Goal: Task Accomplishment & Management: Complete application form

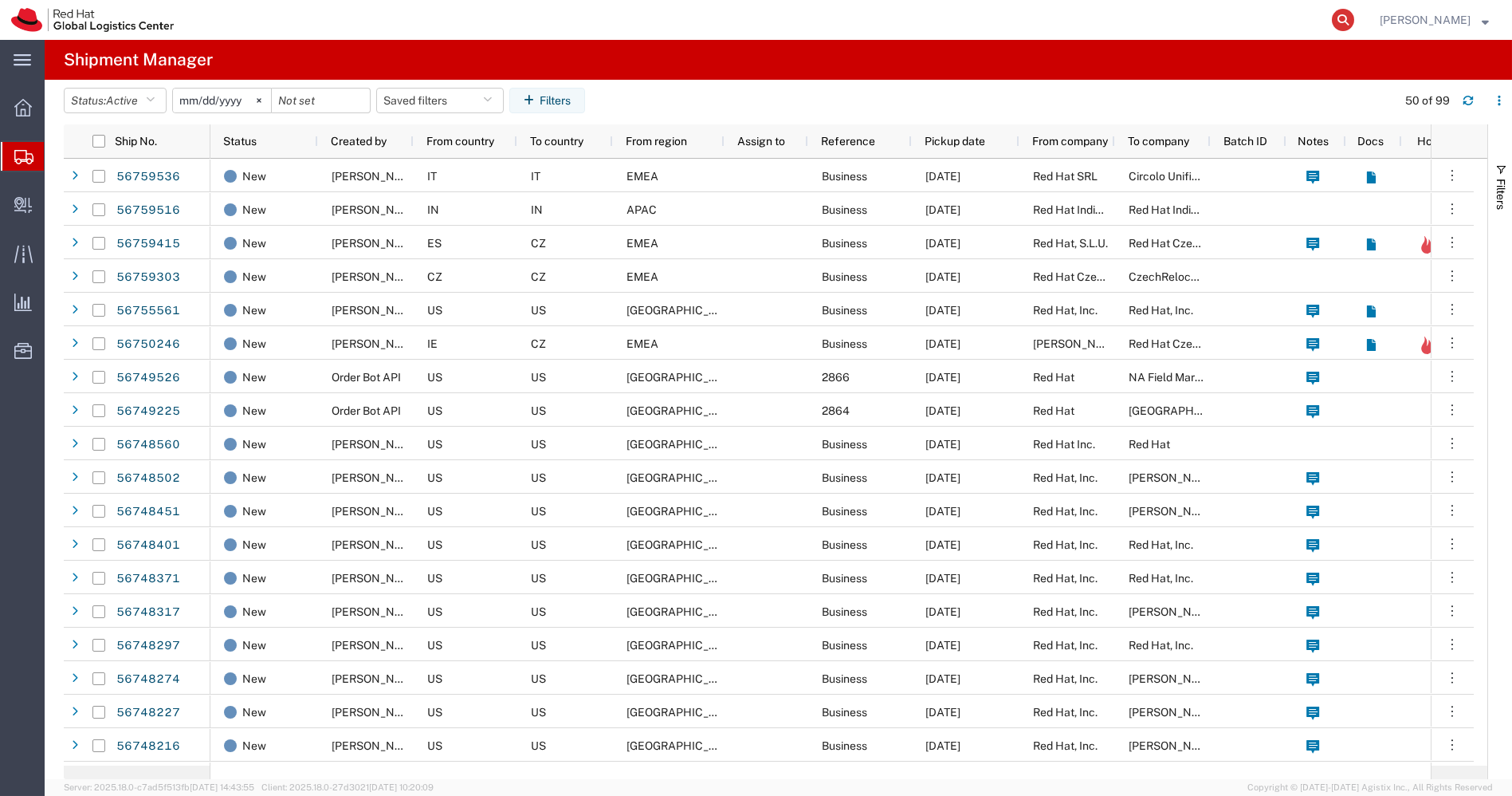
click at [1354, 21] on icon at bounding box center [1343, 20] width 23 height 23
paste input "20883209045"
type input "20883209045"
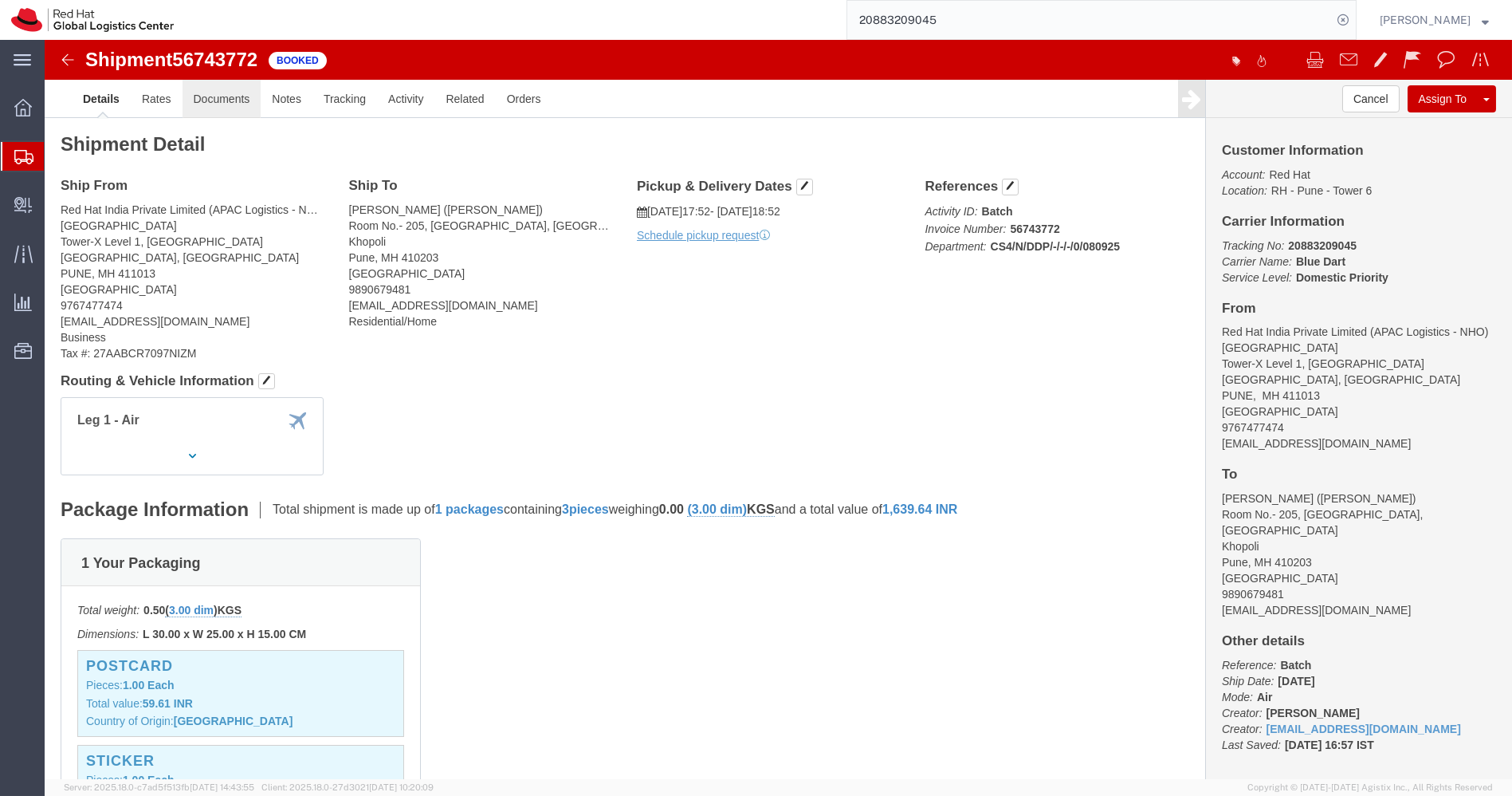
click link "Documents"
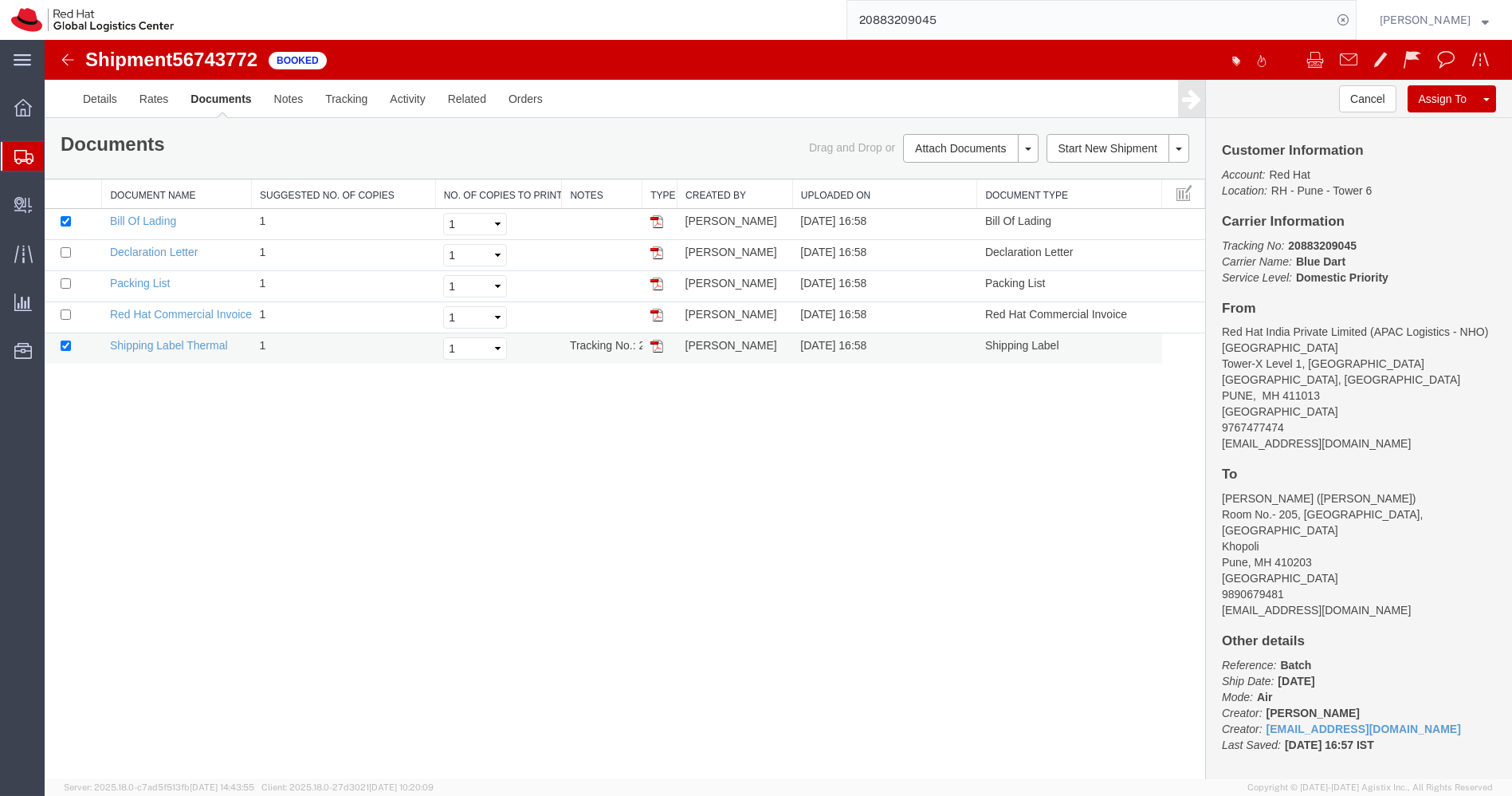
click at [658, 342] on img at bounding box center [657, 347] width 13 height 13
click at [0, 0] on span "Create Delivery" at bounding box center [0, 0] width 0 height 0
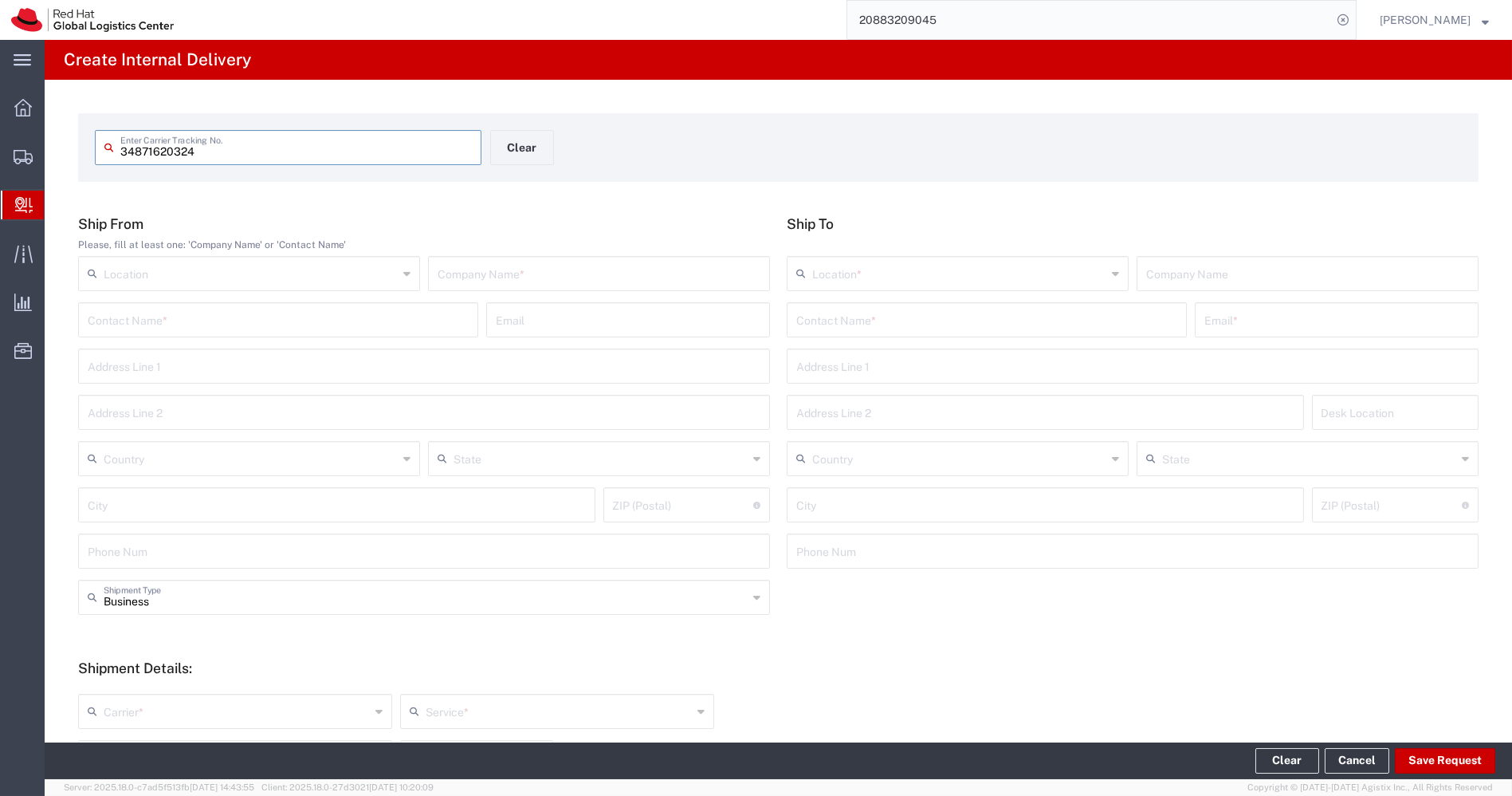
type input "34871620324"
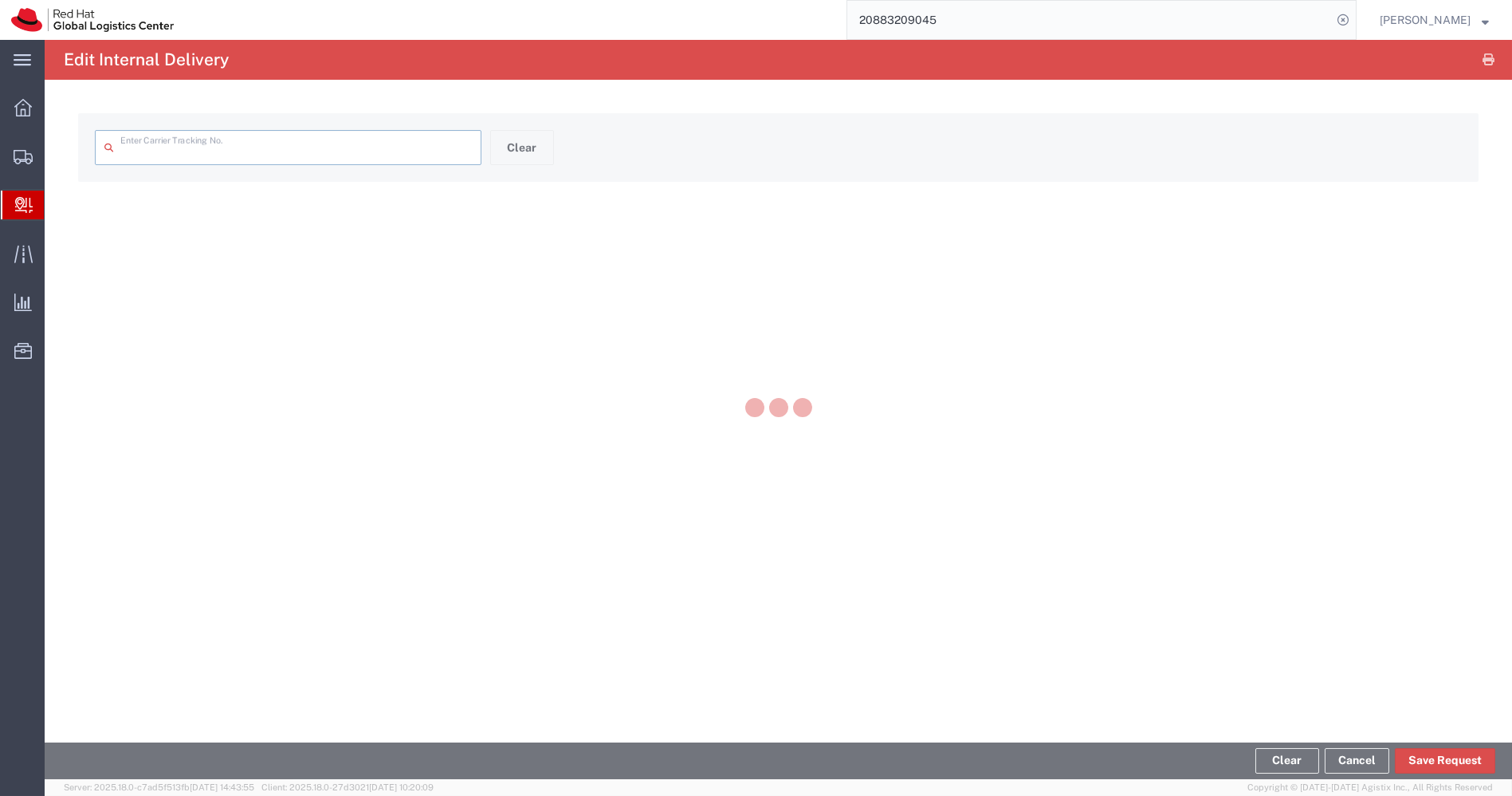
type input "34871620324"
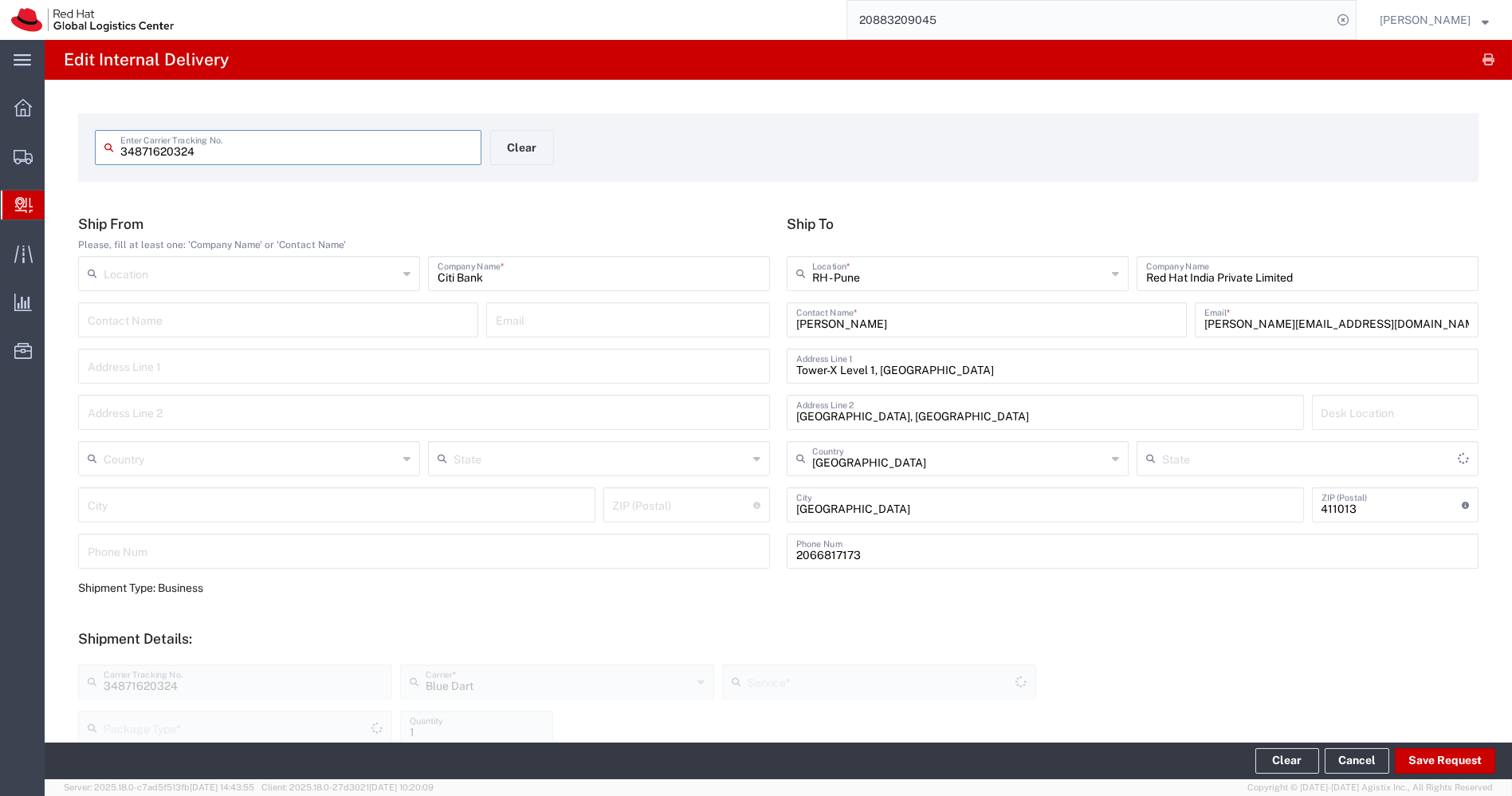
type input "Envelope"
type input "Mahārāshtra"
type input "Domestic Priority"
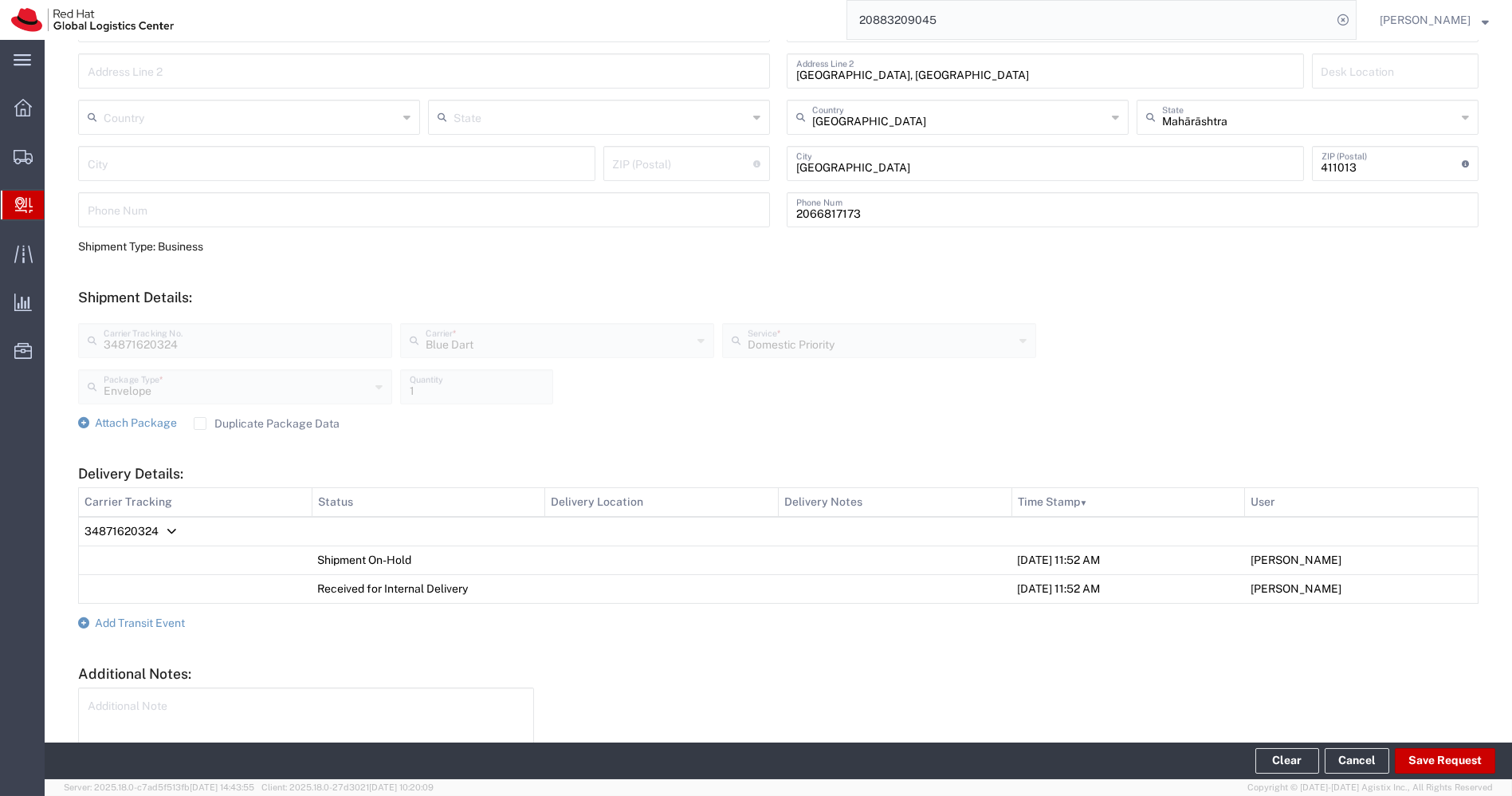
scroll to position [443, 0]
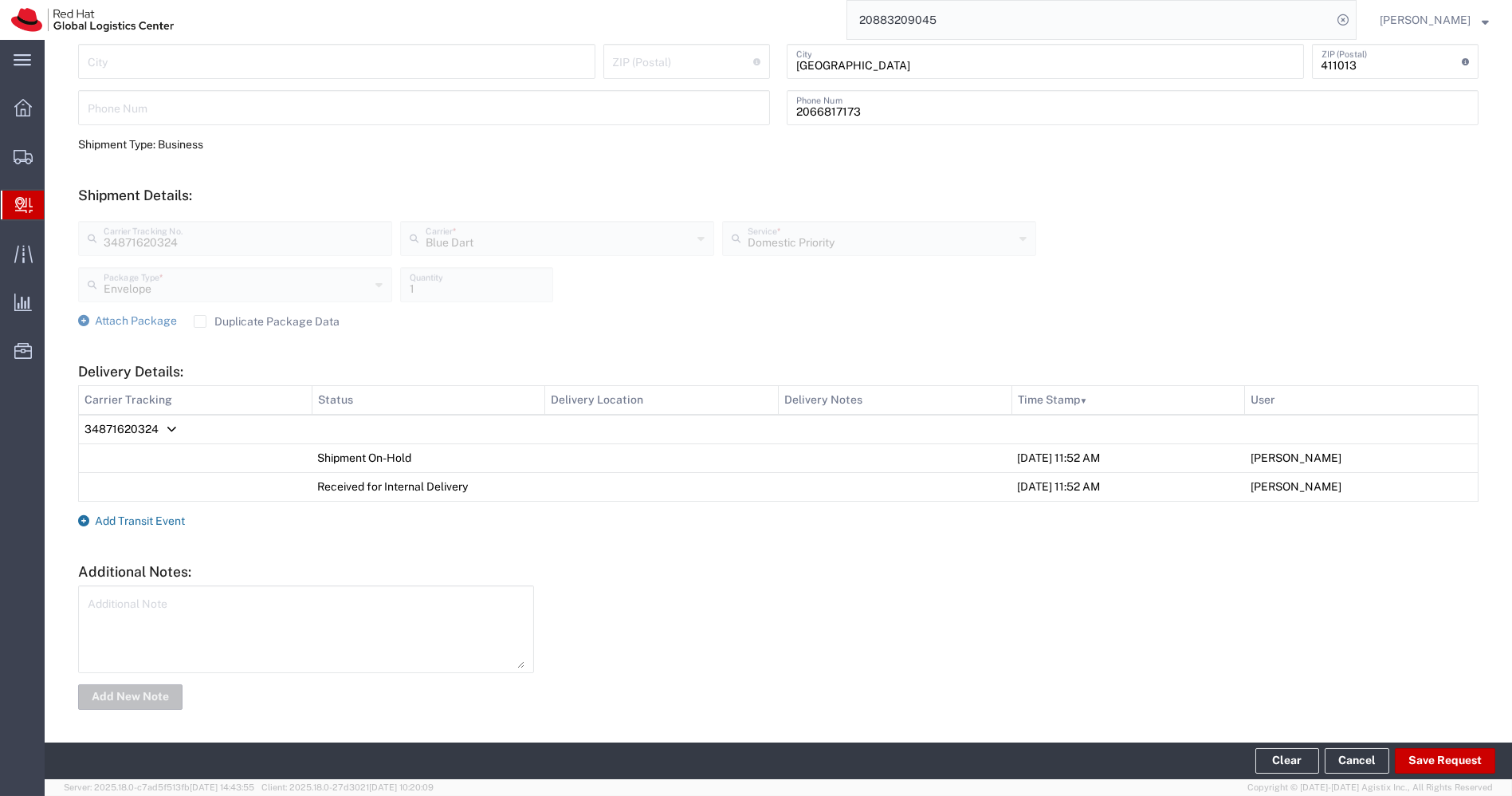
click at [130, 515] on span "Add Transit Event" at bounding box center [139, 521] width 90 height 13
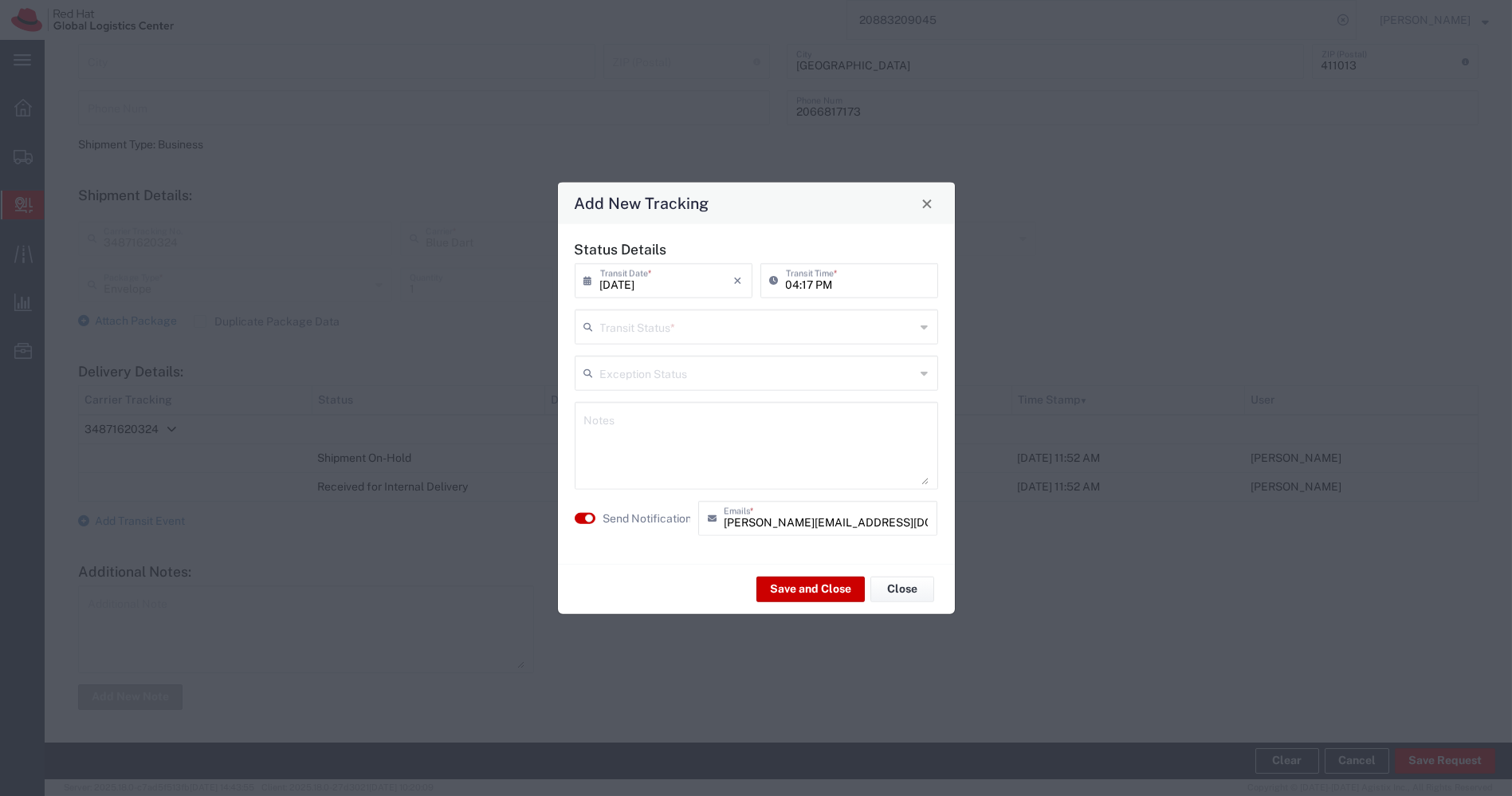
click at [823, 328] on input "text" at bounding box center [758, 326] width 315 height 28
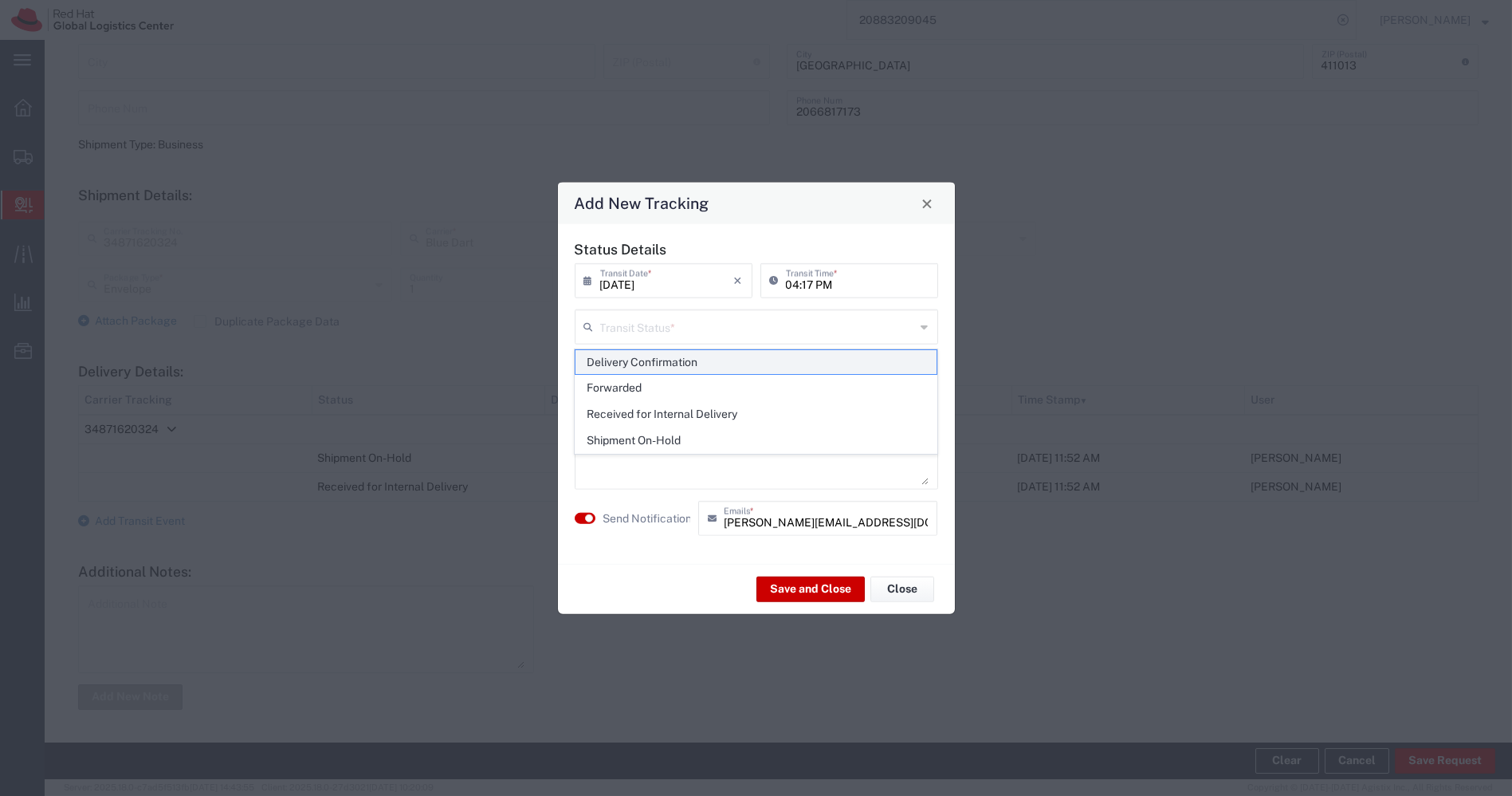
click at [642, 363] on span "Delivery Confirmation" at bounding box center [756, 363] width 361 height 25
type input "Delivery Confirmation"
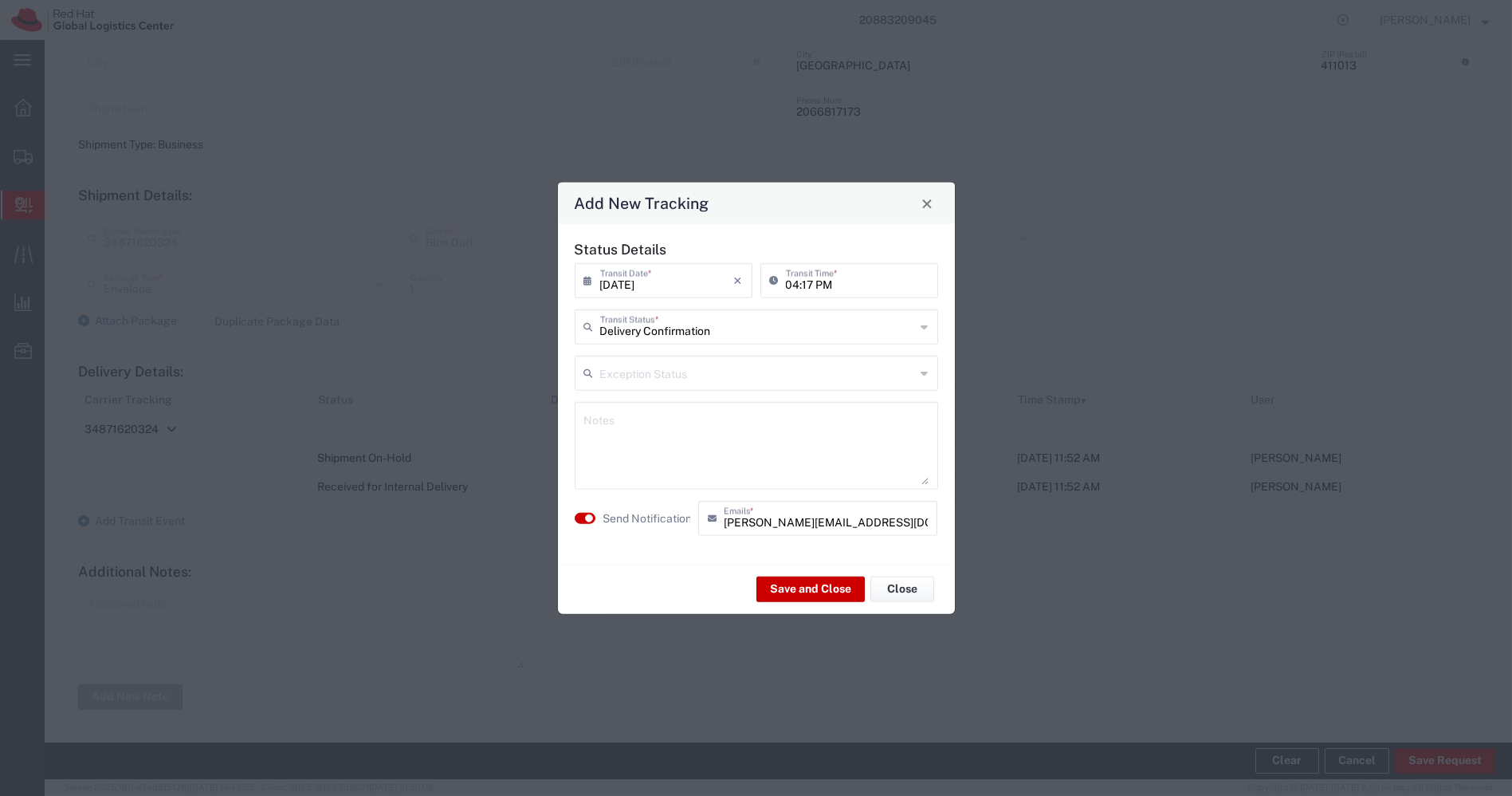
click at [676, 448] on textarea at bounding box center [756, 446] width 344 height 78
type textarea "BY Hand Tower 10th"
click at [827, 588] on button "Save and Close" at bounding box center [810, 588] width 109 height 25
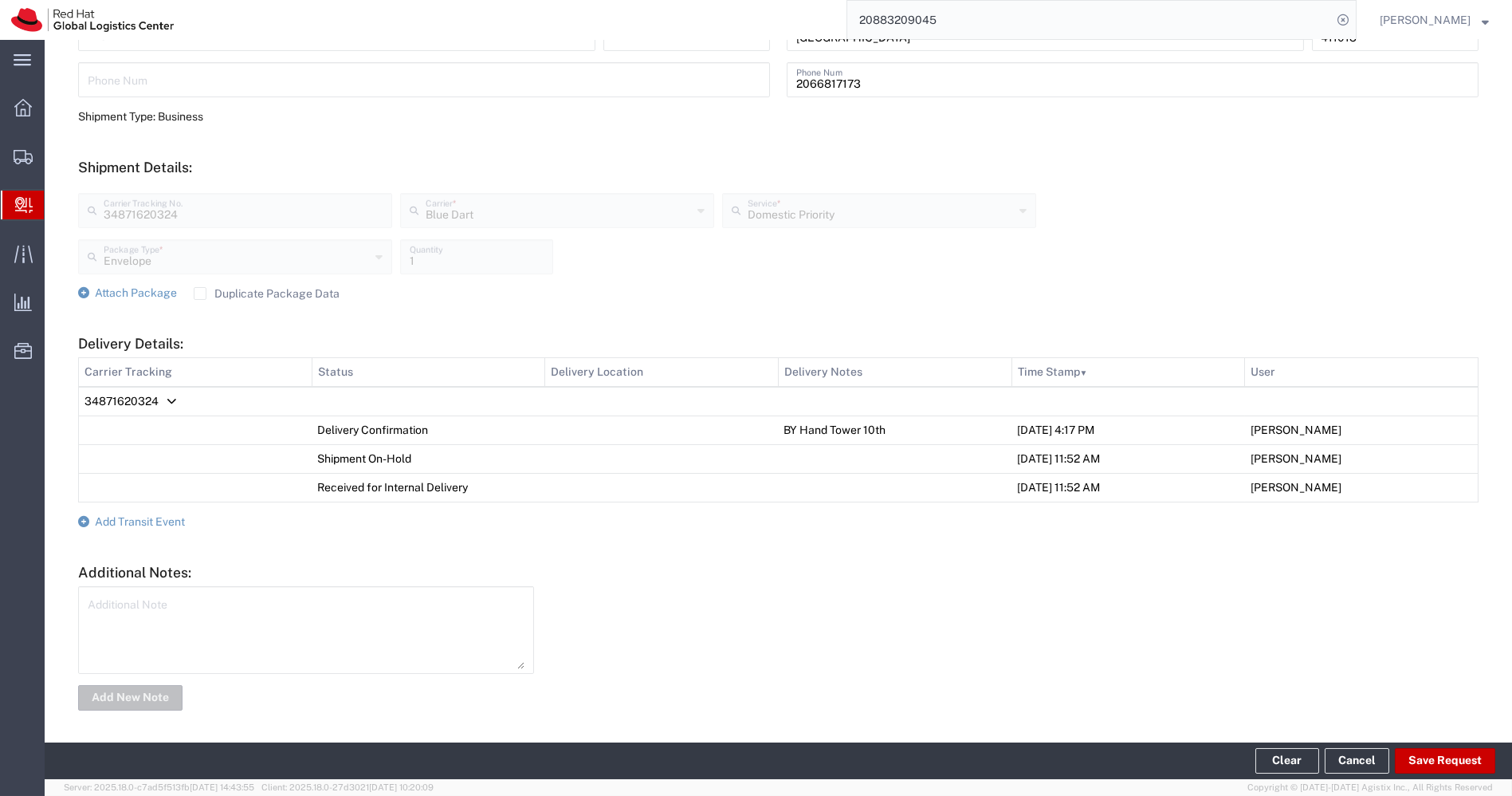
scroll to position [0, 0]
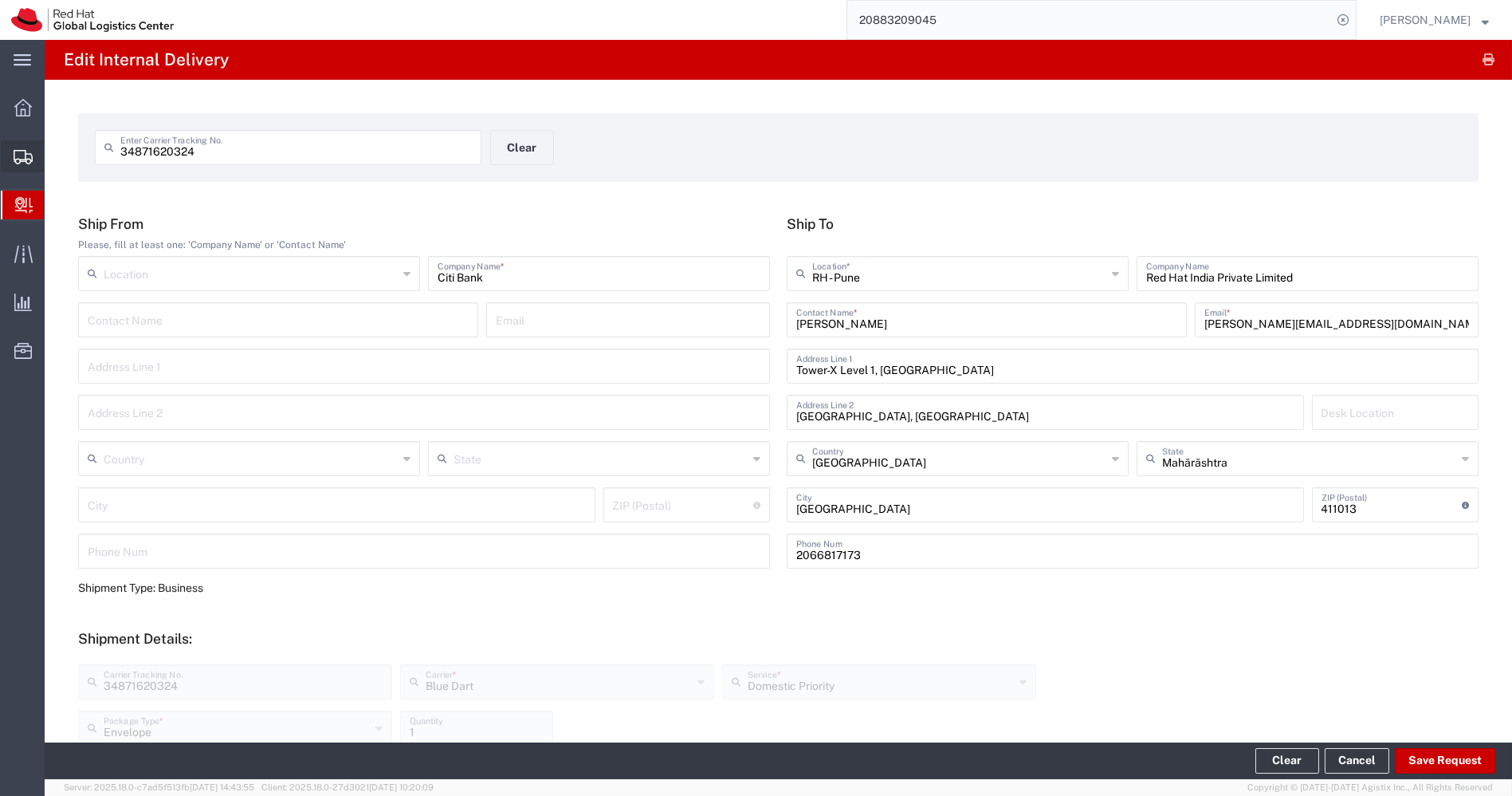
click at [55, 158] on span "Shipments" at bounding box center [49, 157] width 11 height 32
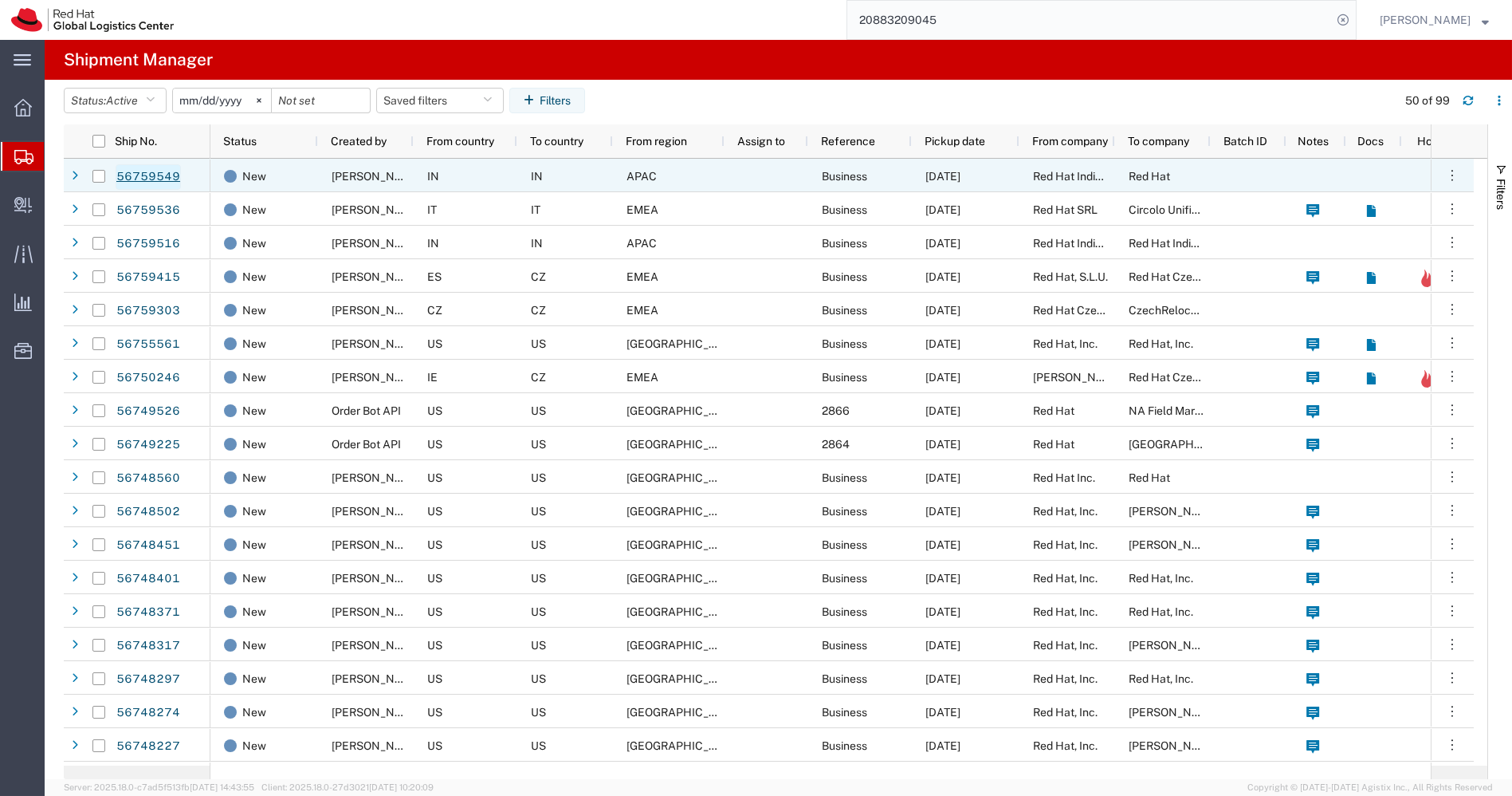
click at [146, 180] on link "56759549" at bounding box center [147, 177] width 65 height 25
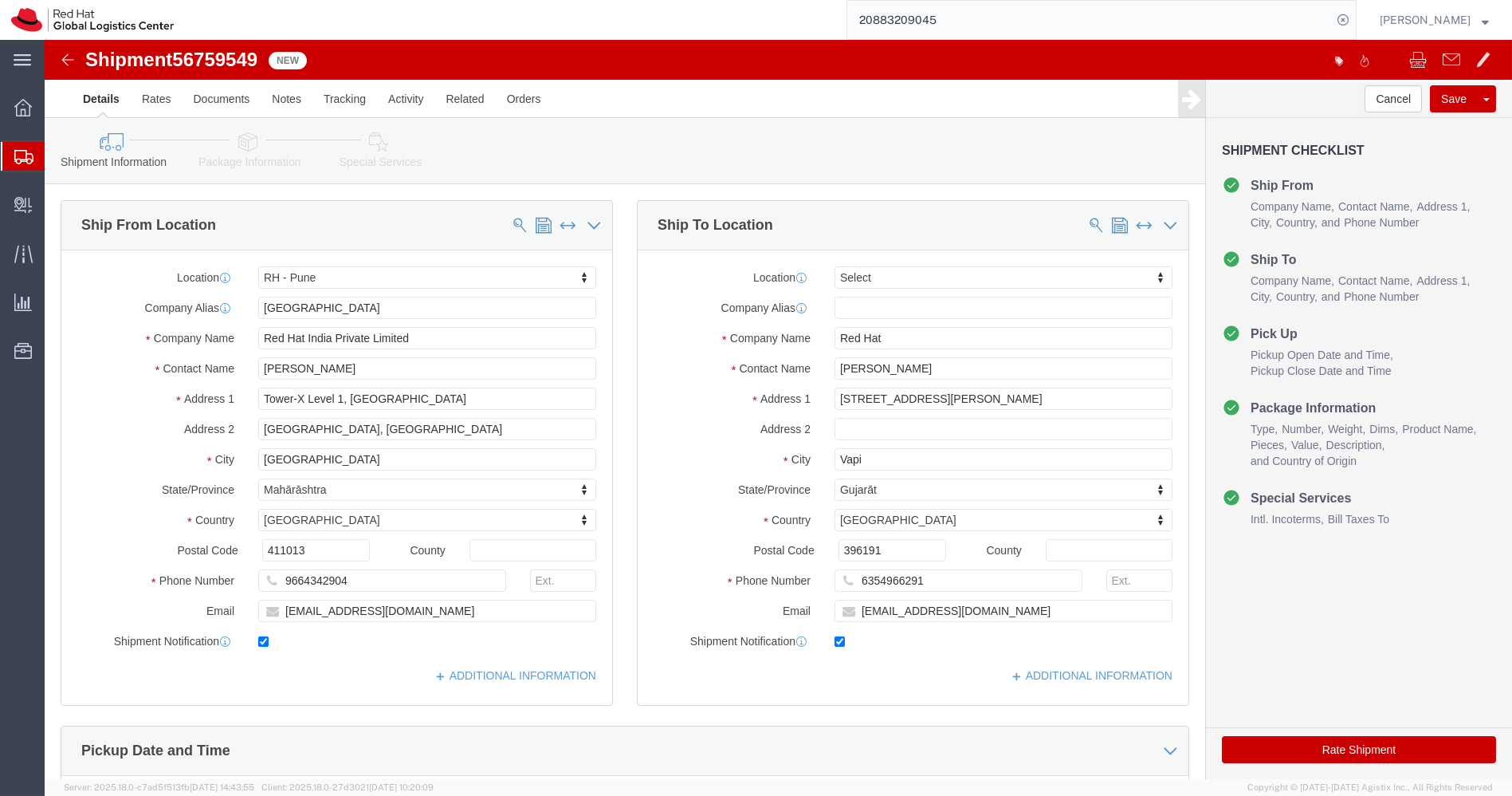
select select "38007"
select select
drag, startPoint x: 887, startPoint y: 357, endPoint x: 1130, endPoint y: 376, distance: 243.7
click div "Location My Profile Location [GEOGRAPHIC_DATA] - [GEOGRAPHIC_DATA] - [GEOGRAPHI…"
type input "[STREET_ADDRESS][PERSON_NAME],"
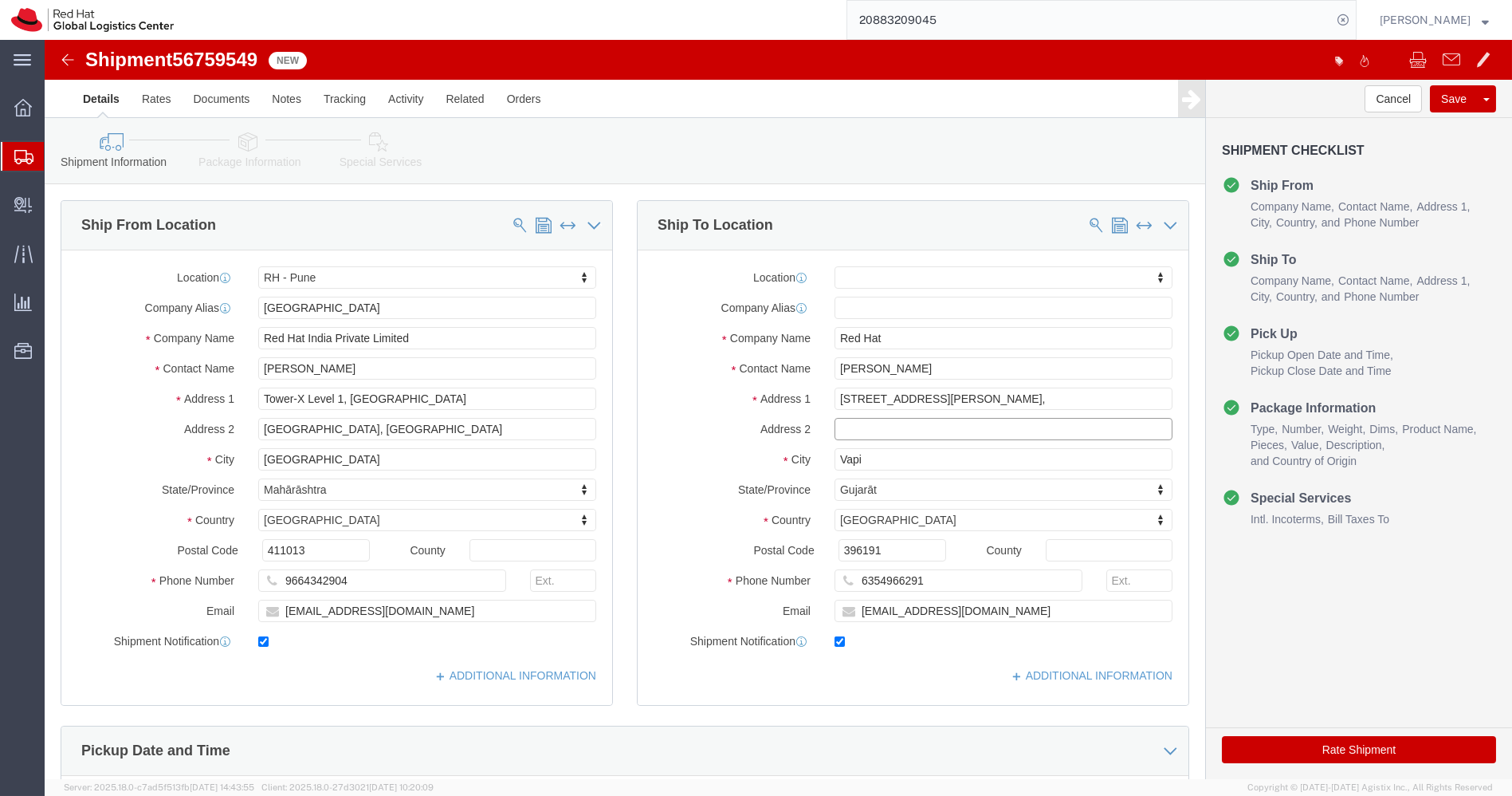
paste input "[GEOGRAPHIC_DATA]"
type input "[GEOGRAPHIC_DATA]"
click input "[PERSON_NAME]"
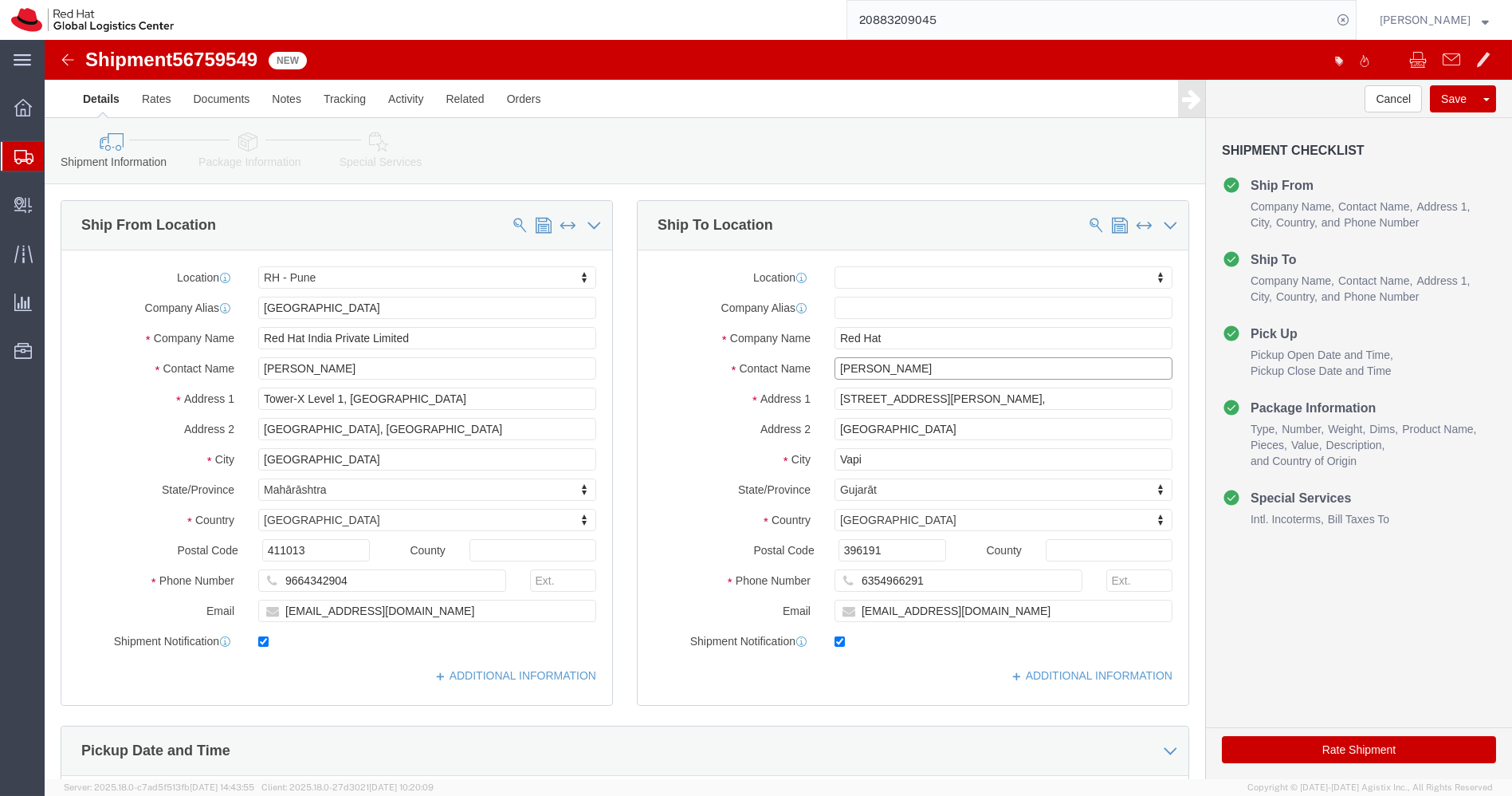
click input "[PERSON_NAME]"
click input "Red Hat"
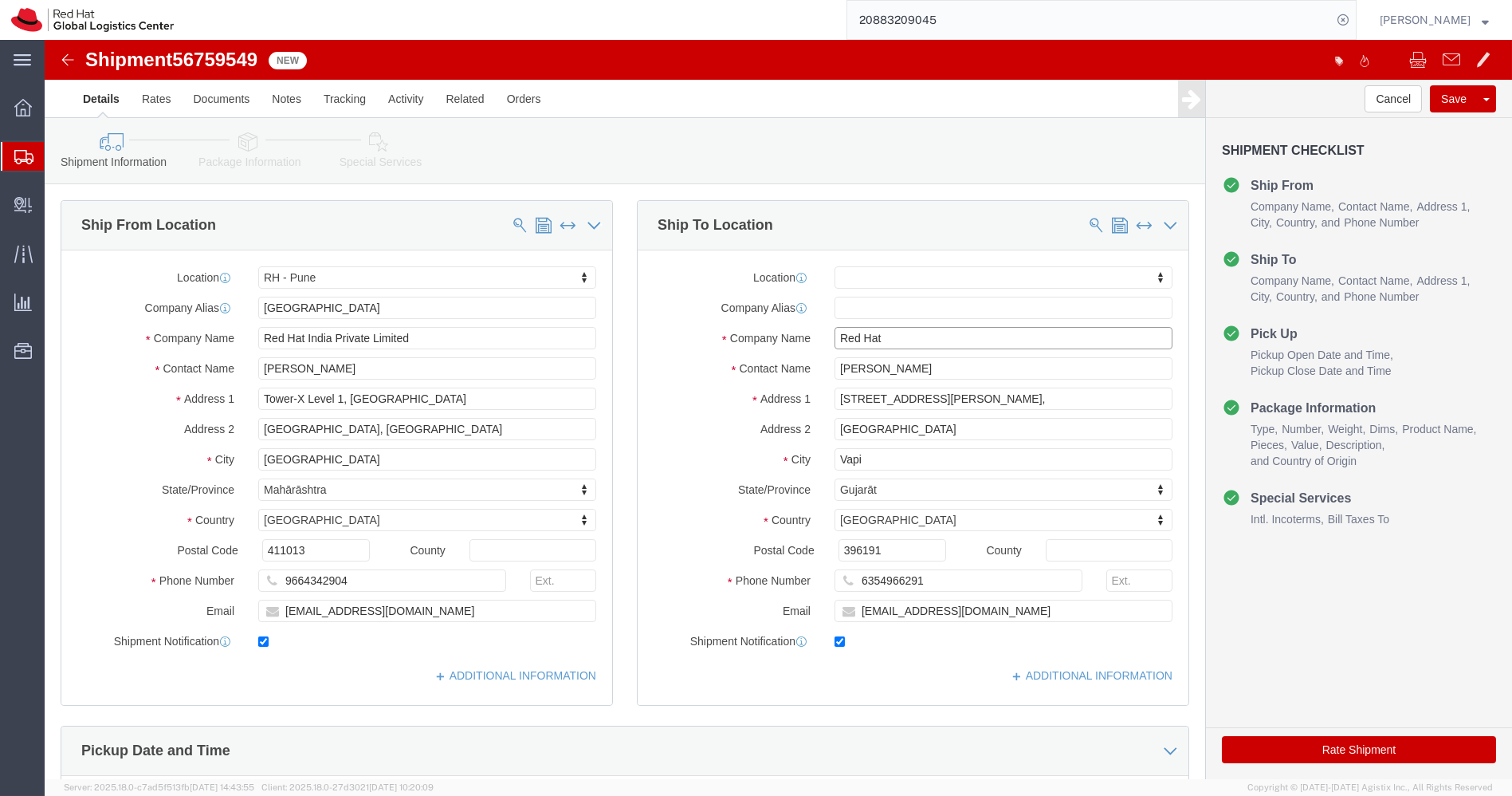
paste input "[PERSON_NAME]"
type input "[PERSON_NAME]"
click icon
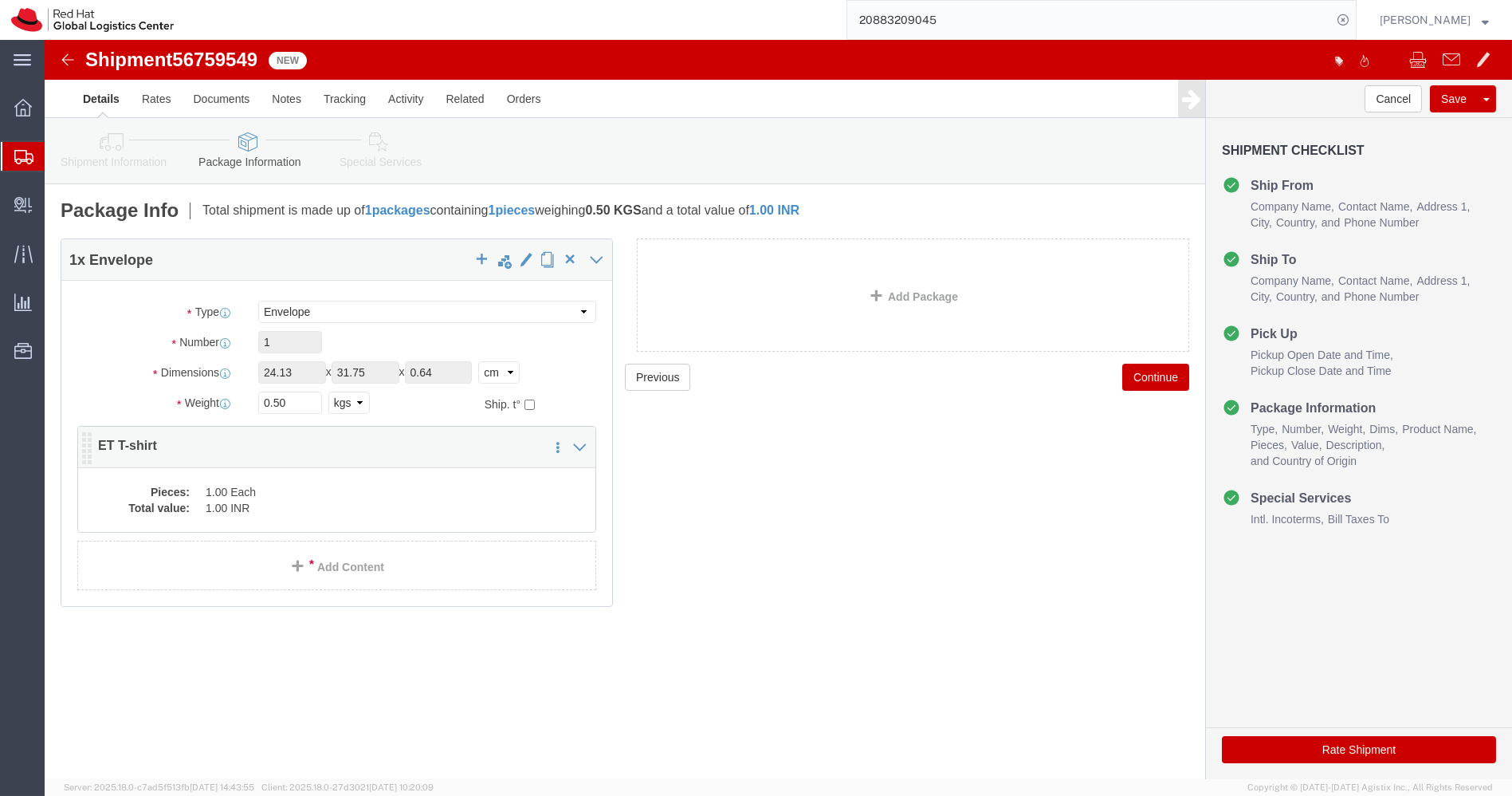
click dd "1.00 Each"
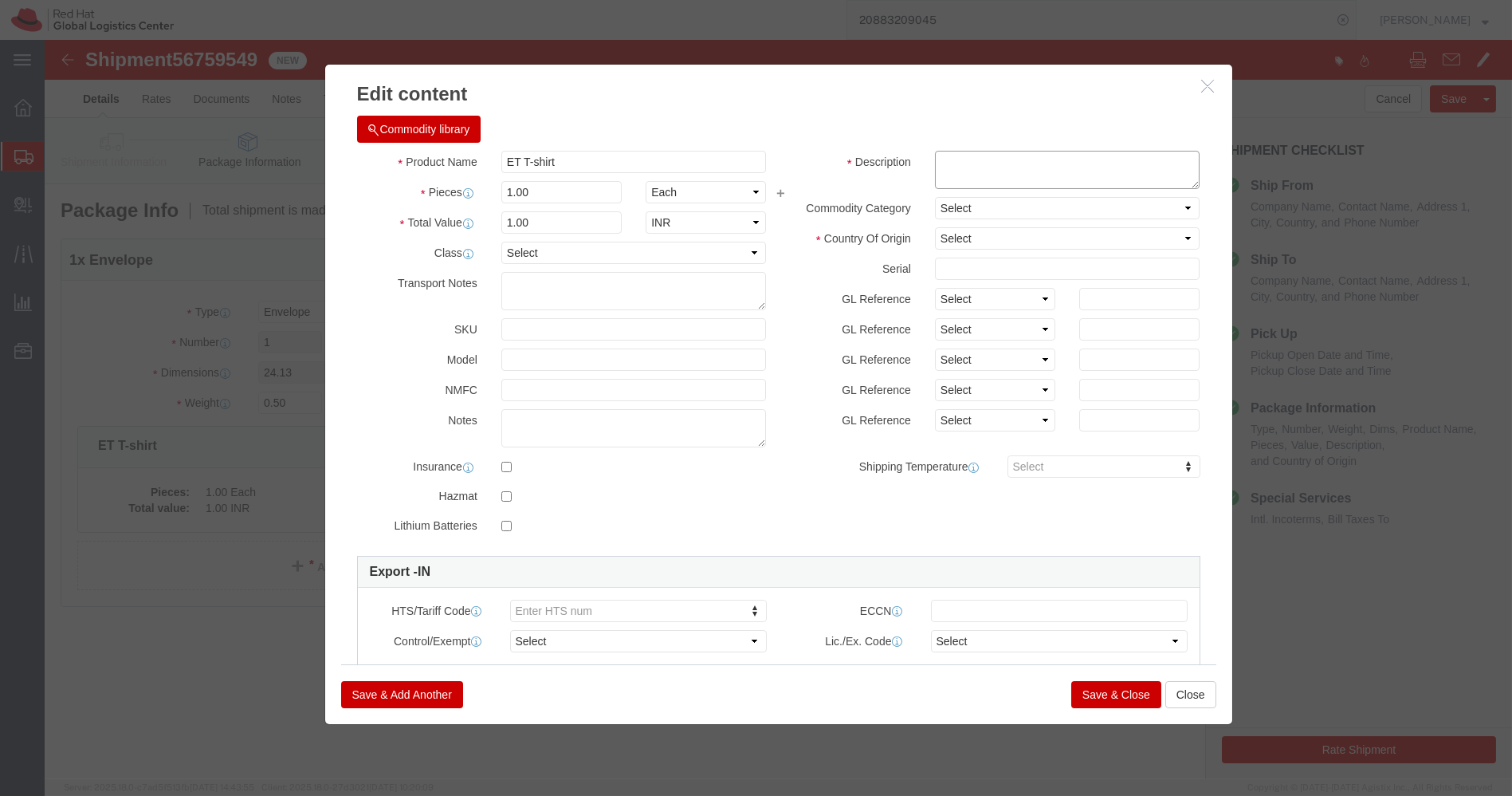
click textarea
type textarea "Red Hat Branded"
click select "Select [GEOGRAPHIC_DATA] [GEOGRAPHIC_DATA] [GEOGRAPHIC_DATA] [GEOGRAPHIC_DATA] …"
select select "IN"
click select "Select [GEOGRAPHIC_DATA] [GEOGRAPHIC_DATA] [GEOGRAPHIC_DATA] [GEOGRAPHIC_DATA] …"
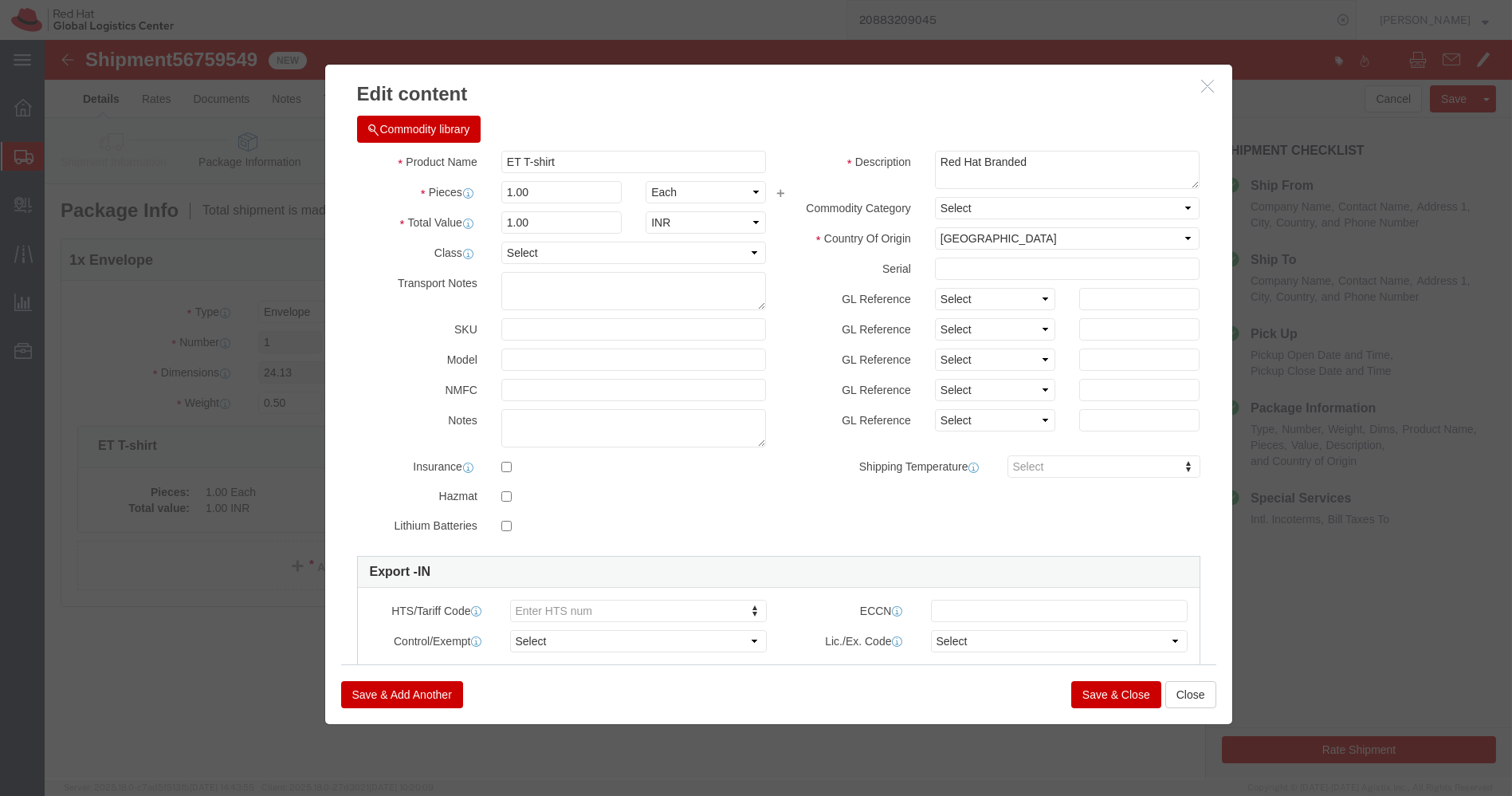
click button "Save & Close"
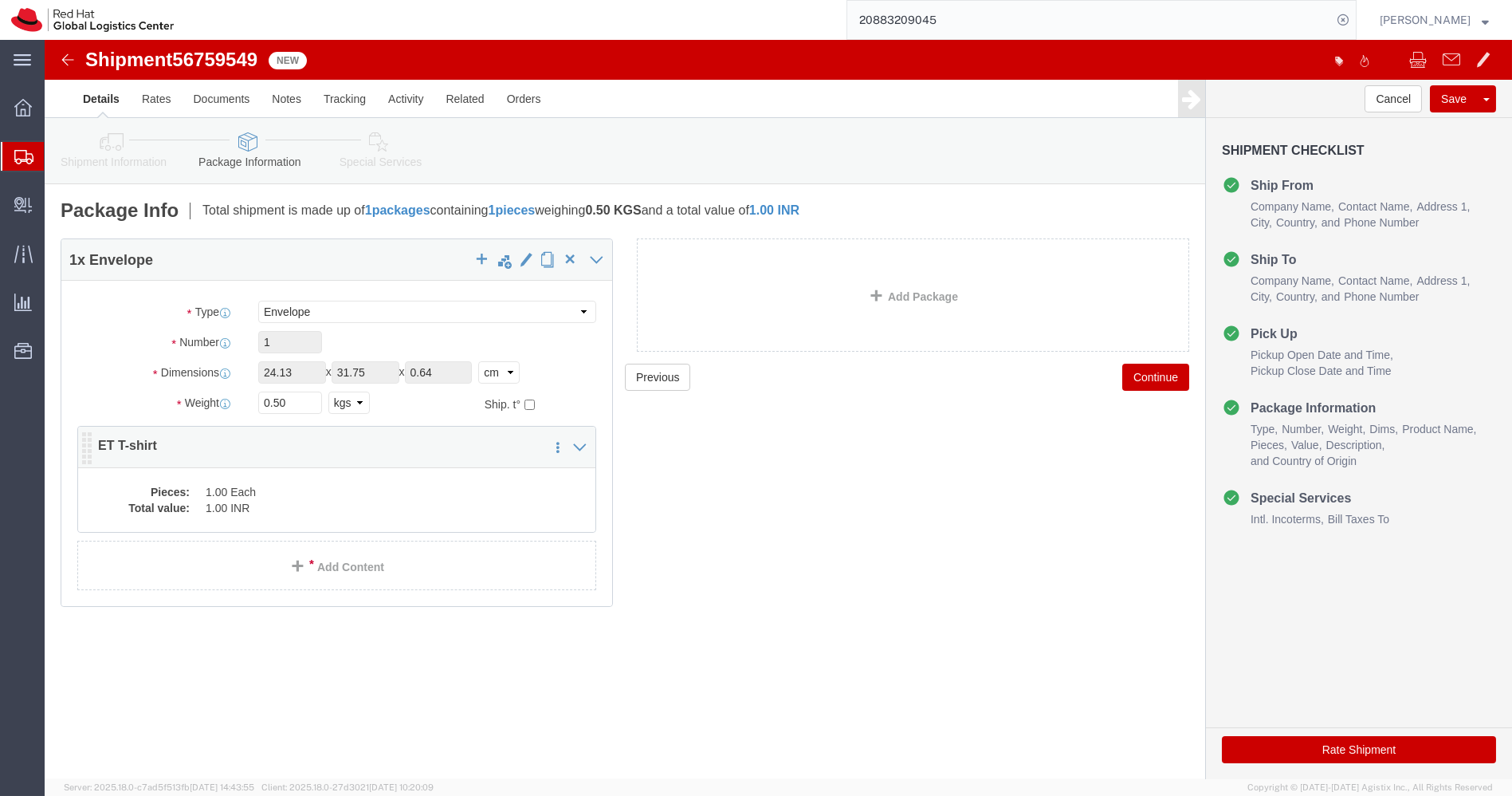
click dd "1.00 INR"
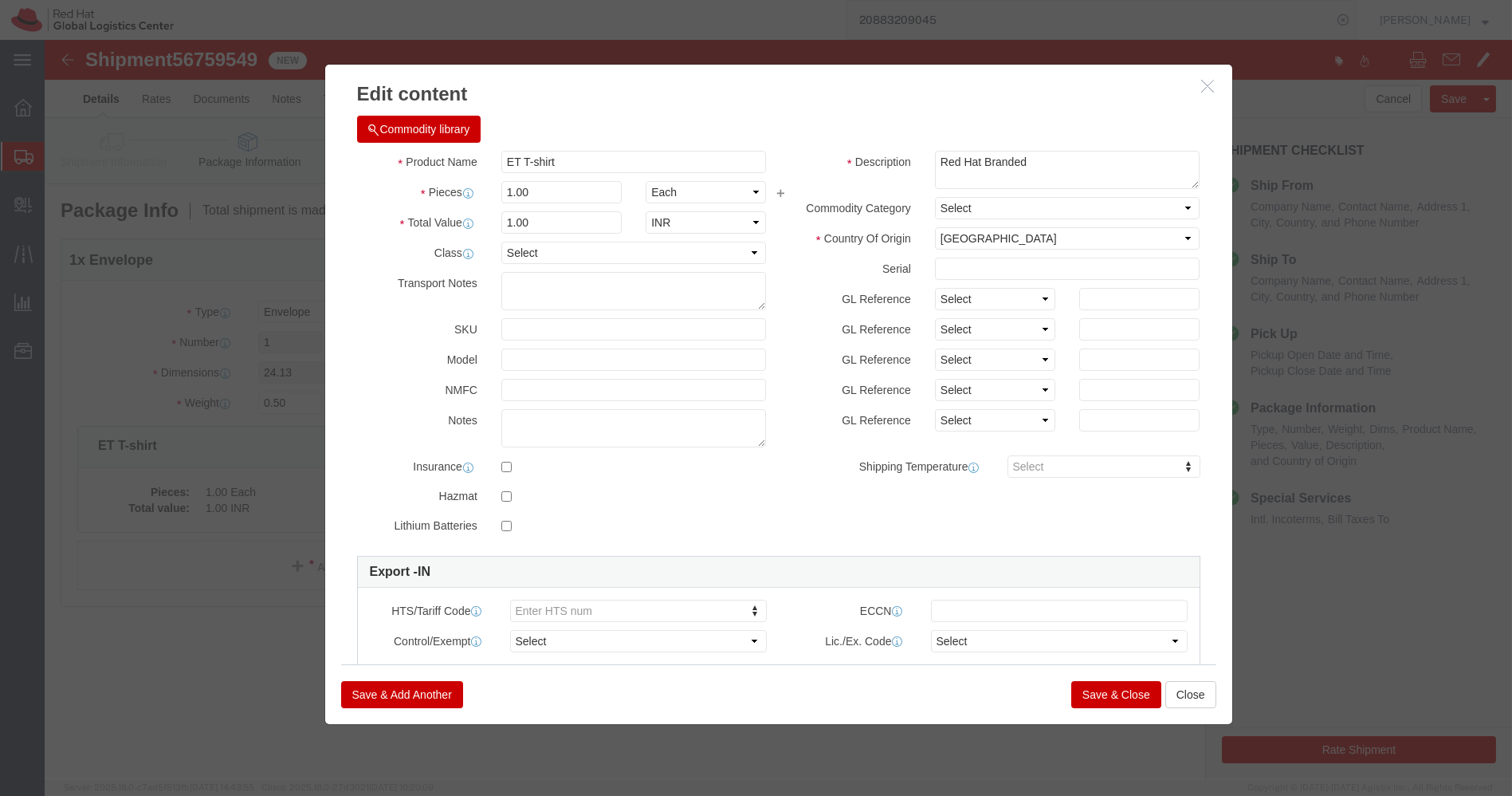
click button "Save & Close"
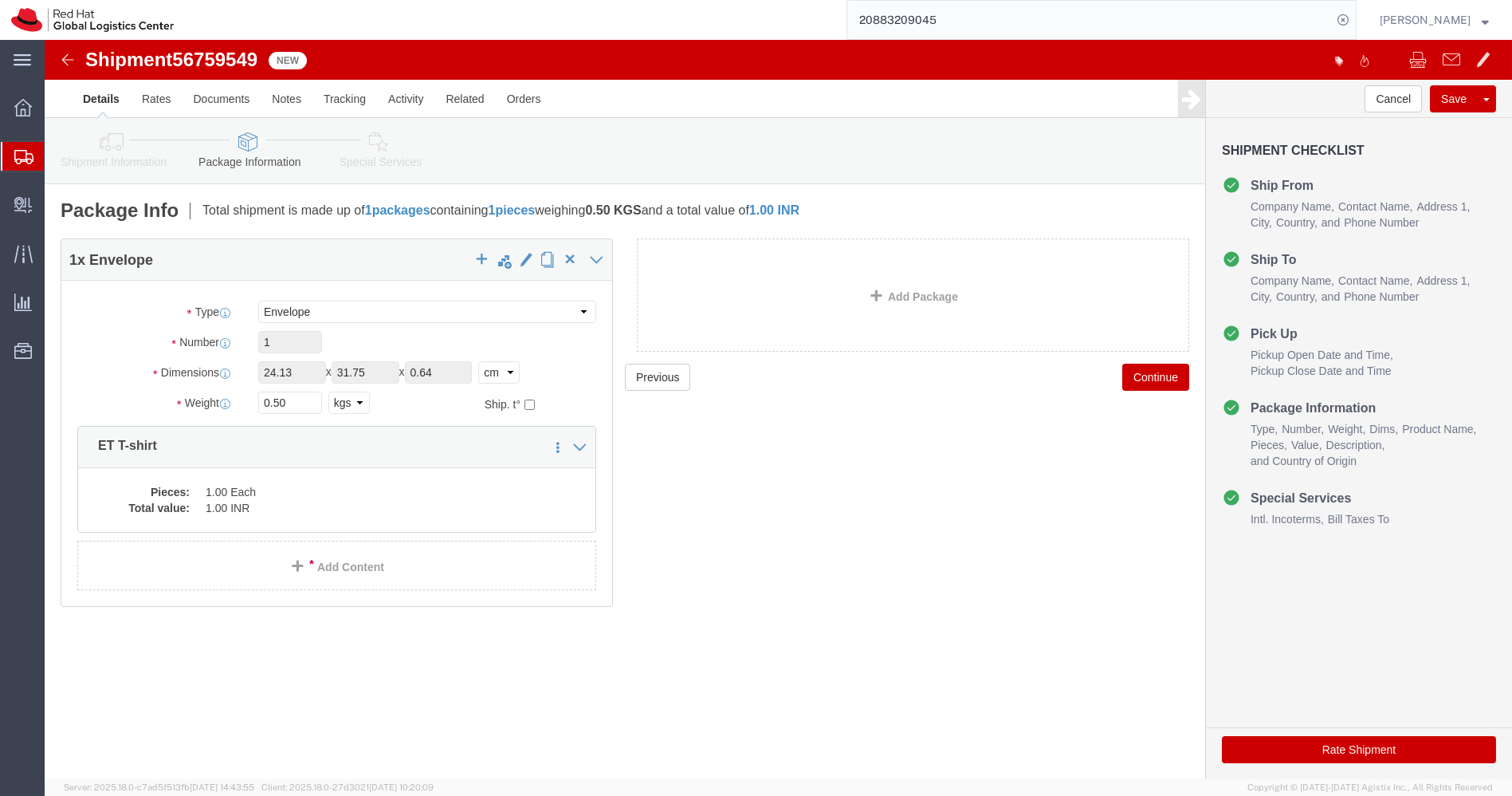
click icon
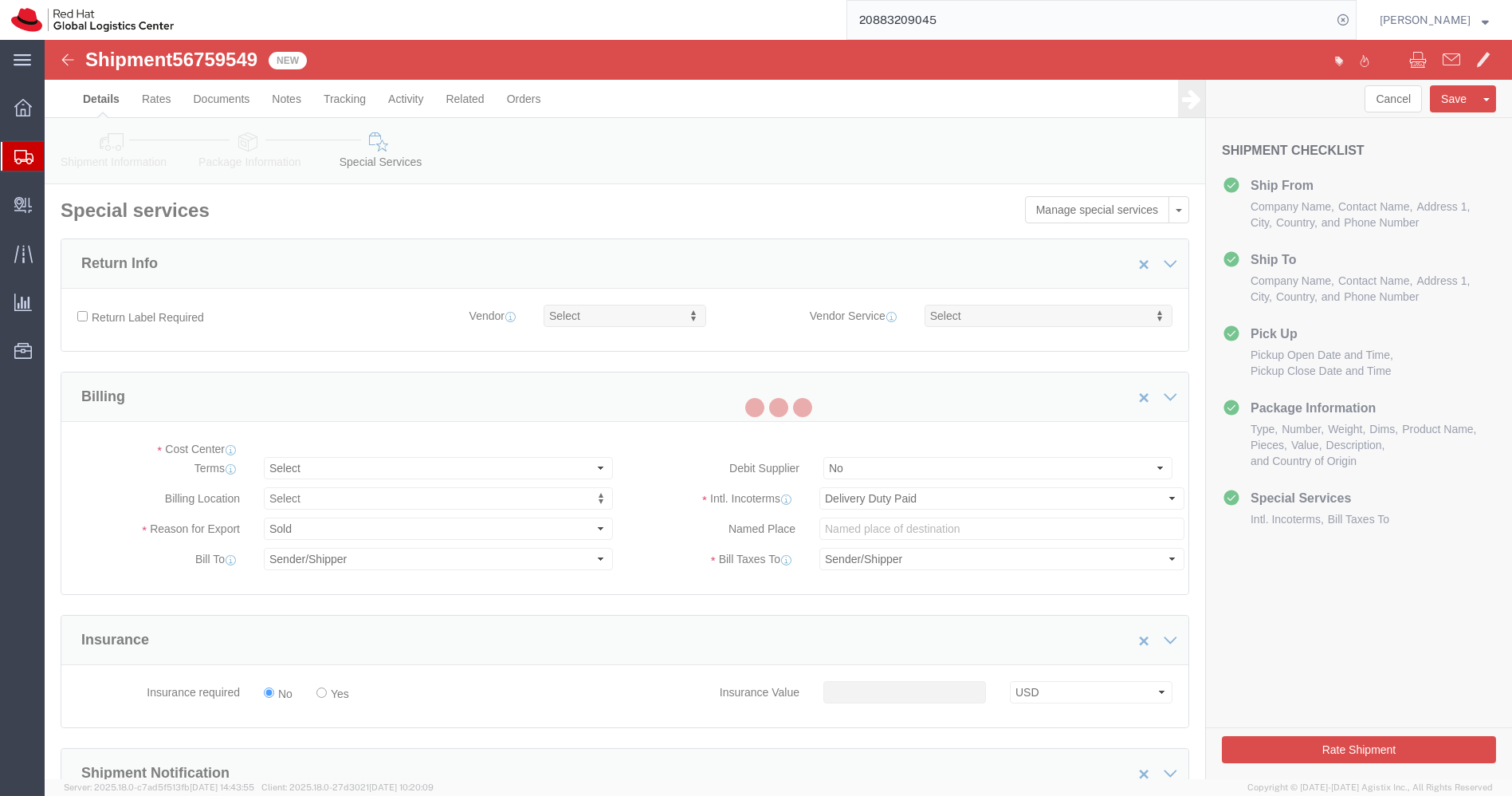
select select "COSTCENTER"
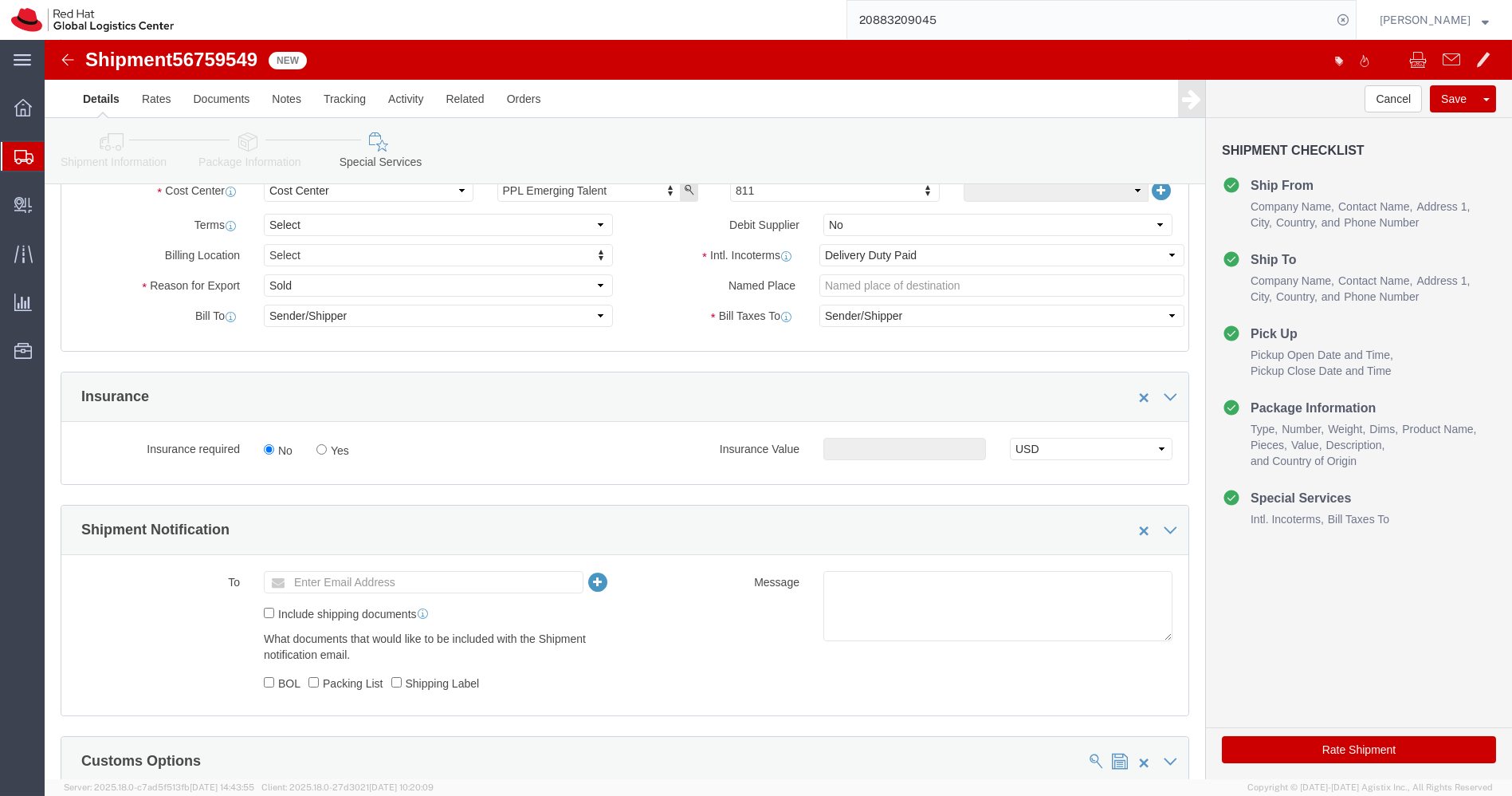
scroll to position [348, 0]
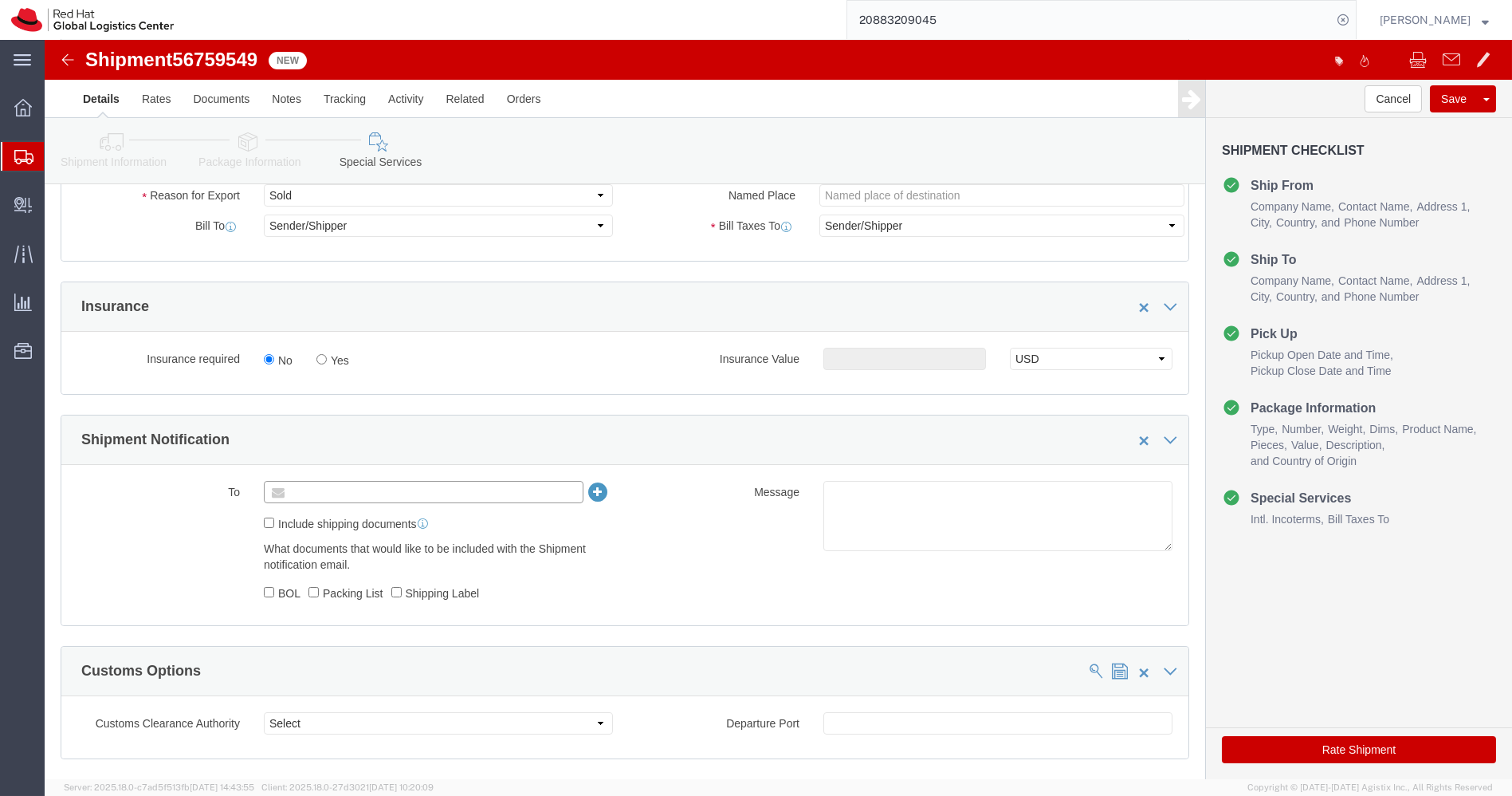
click input "text"
type input "[EMAIL_ADDRESS][DOMAIN_NAME]"
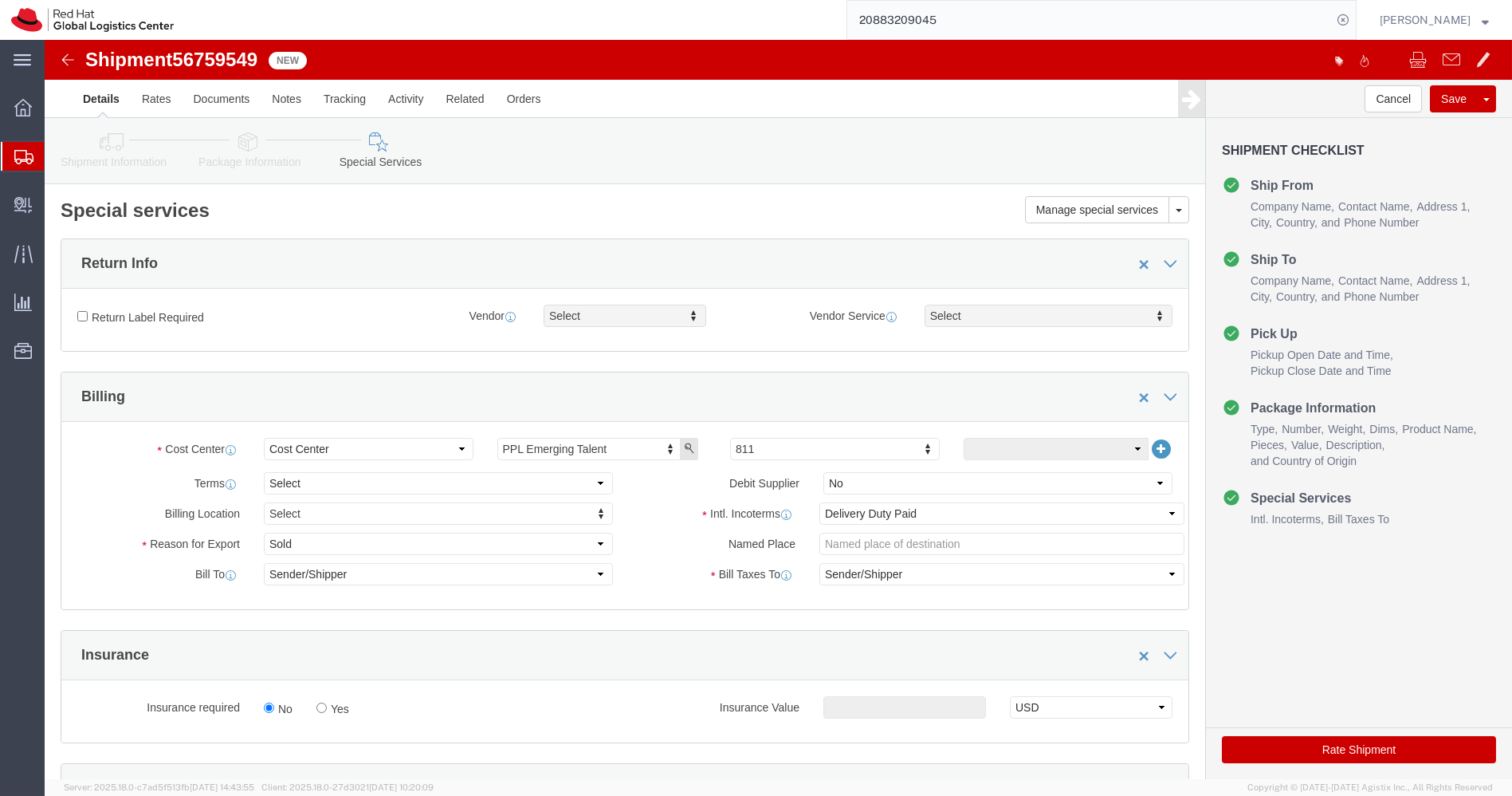
scroll to position [253, 0]
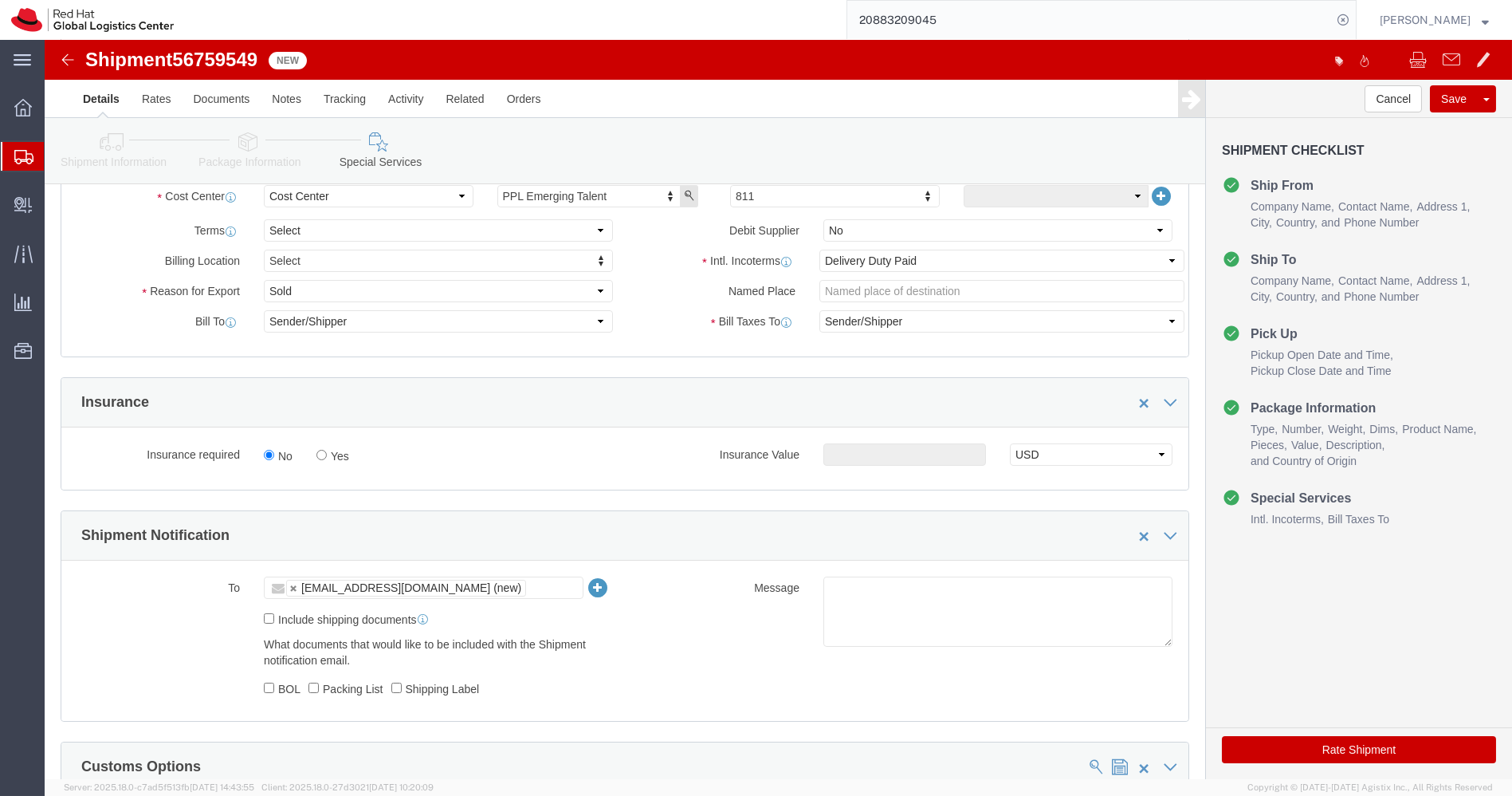
click link "Shipment Information"
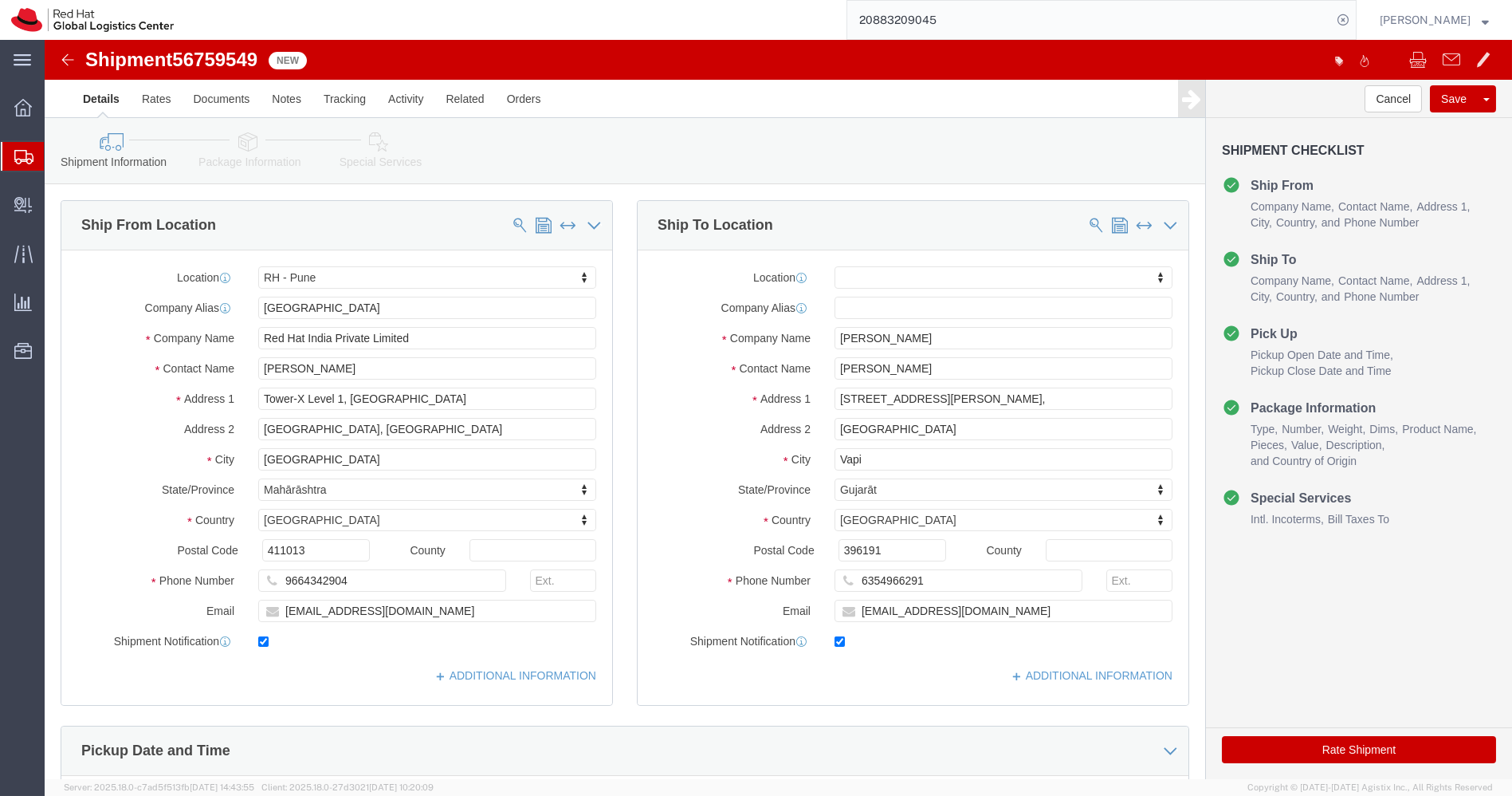
scroll to position [208, 0]
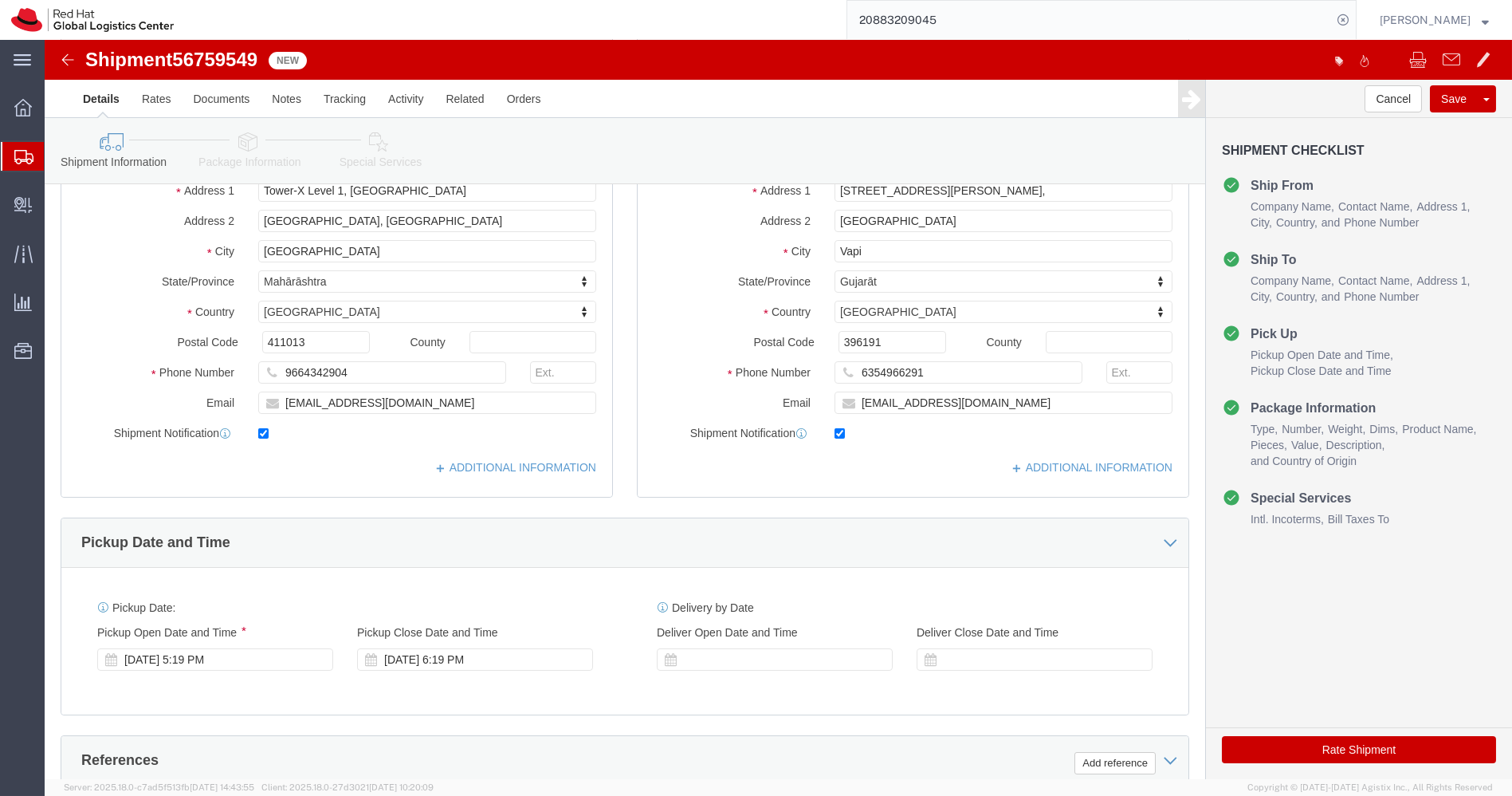
click icon
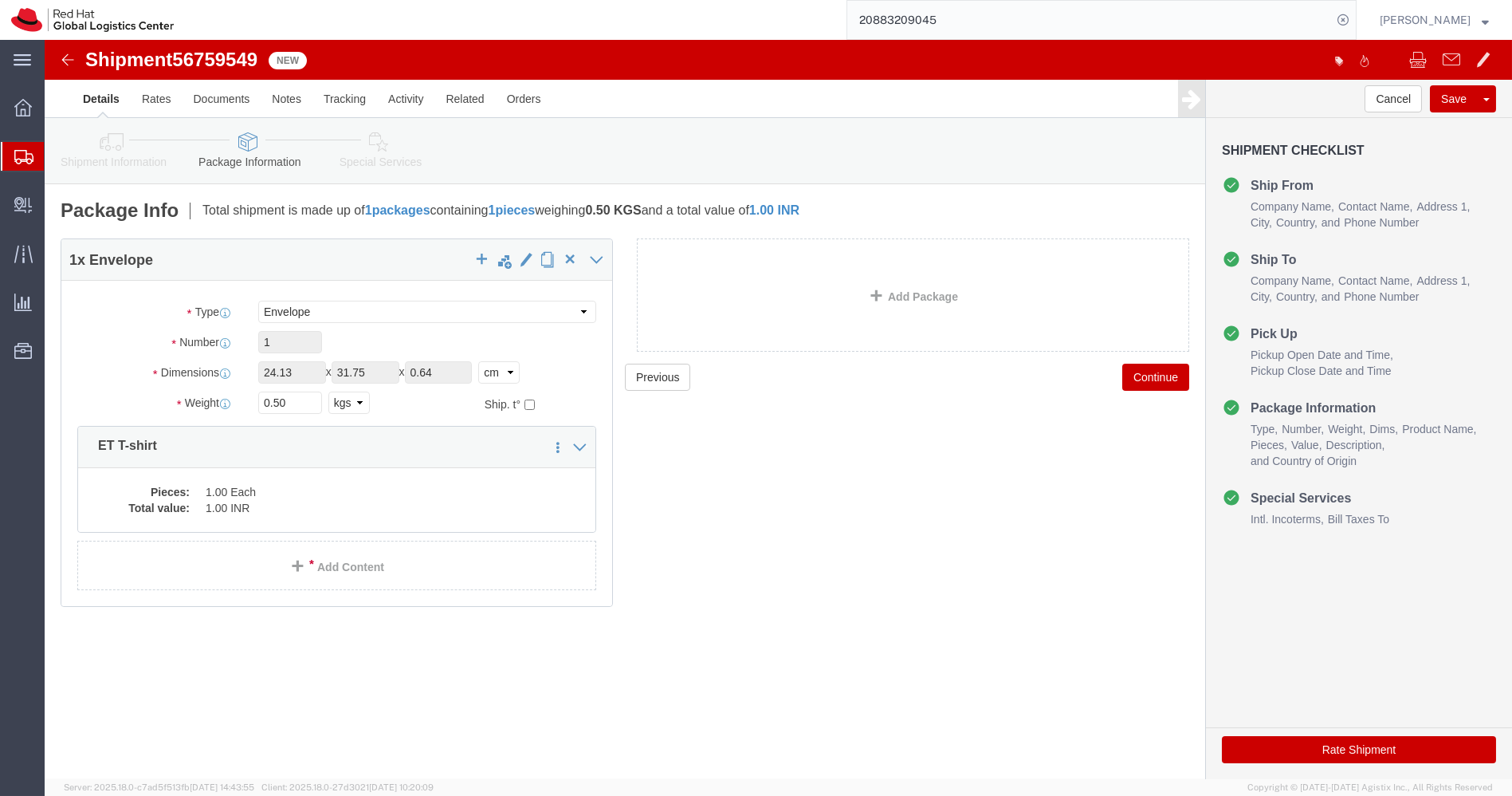
click icon
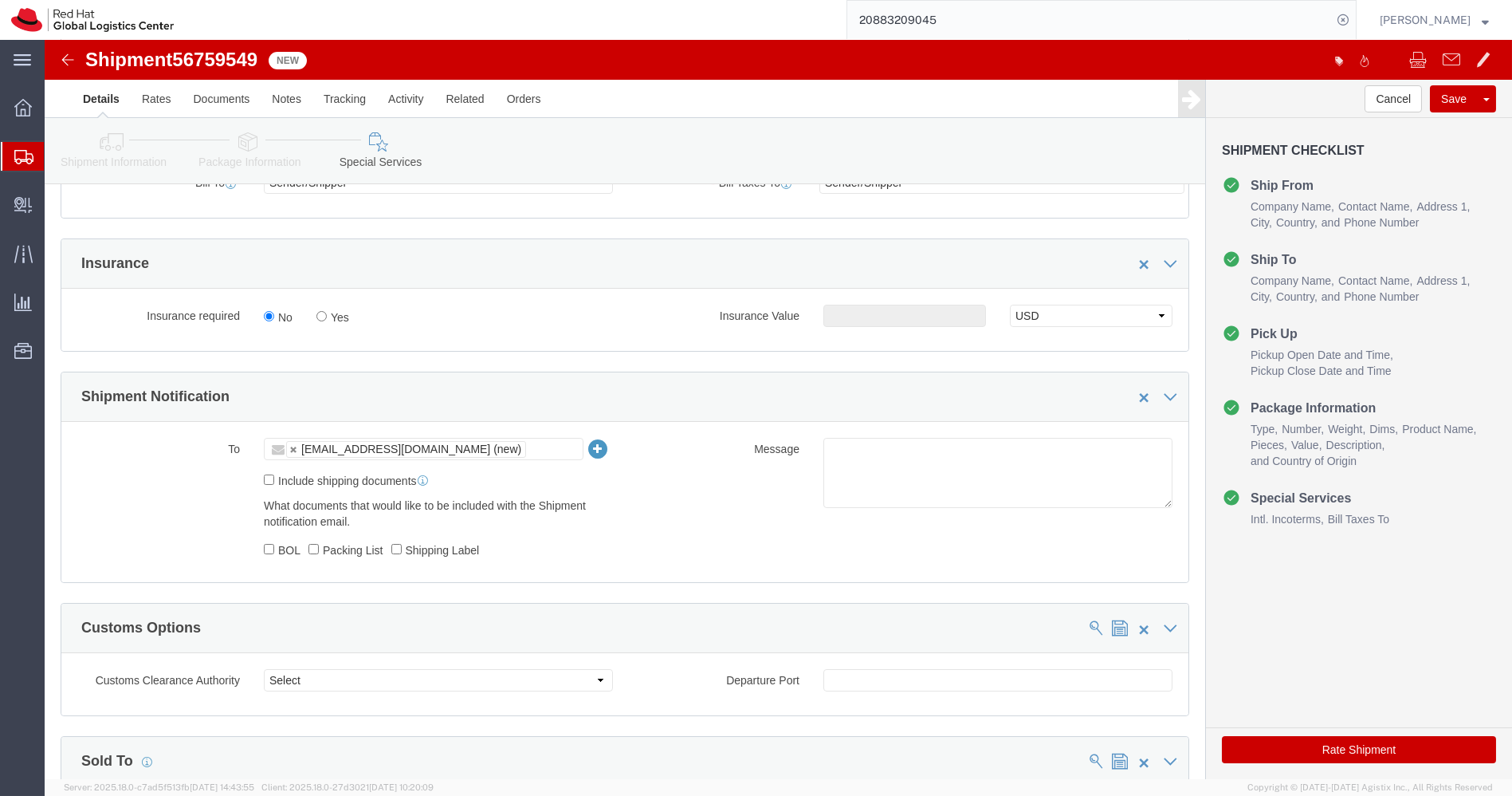
scroll to position [393, 0]
click textarea
type textarea "ET Swag"
click button "Rate Shipment"
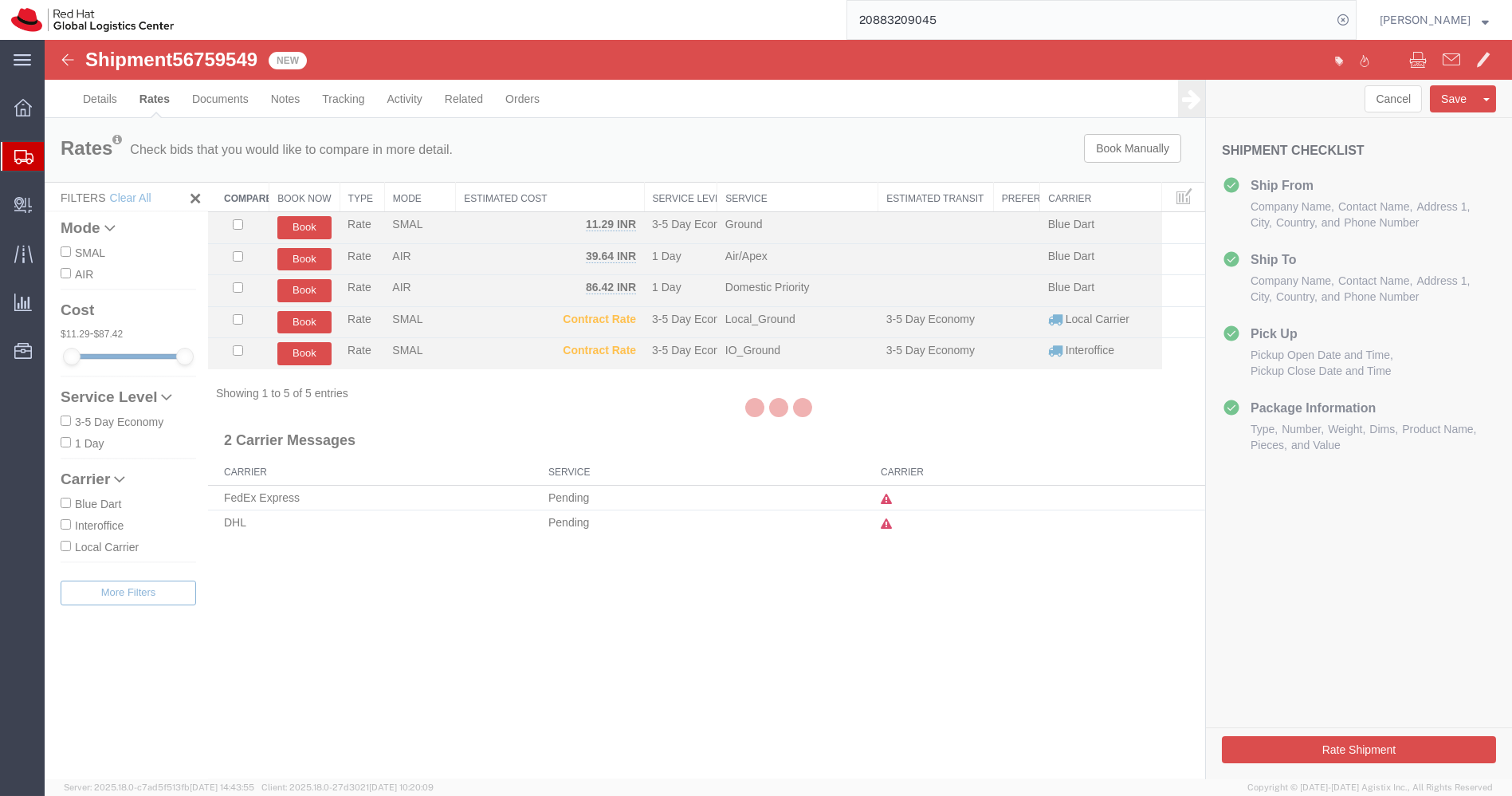
scroll to position [0, 0]
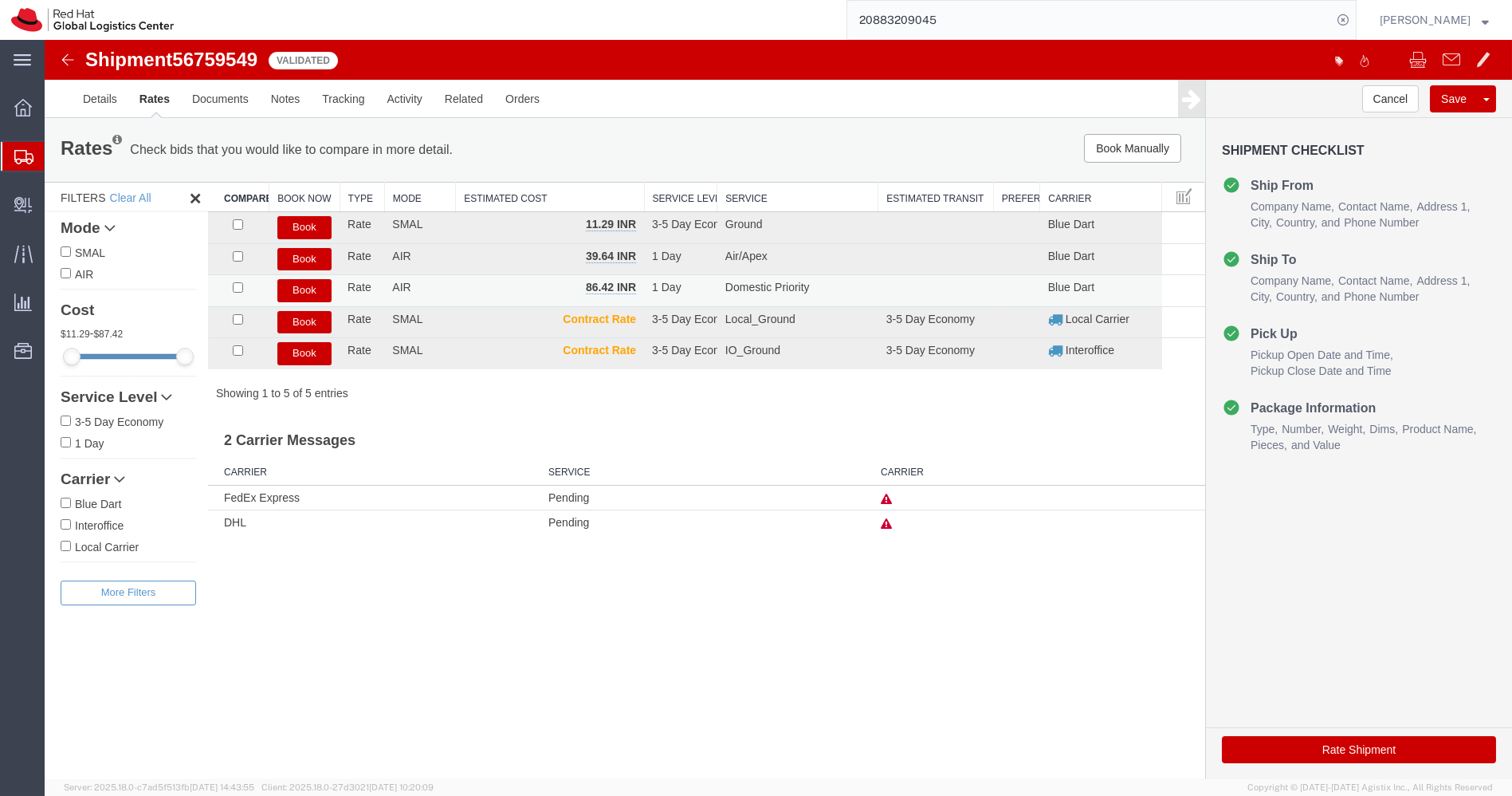
click at [307, 285] on button "Book" at bounding box center [304, 291] width 54 height 23
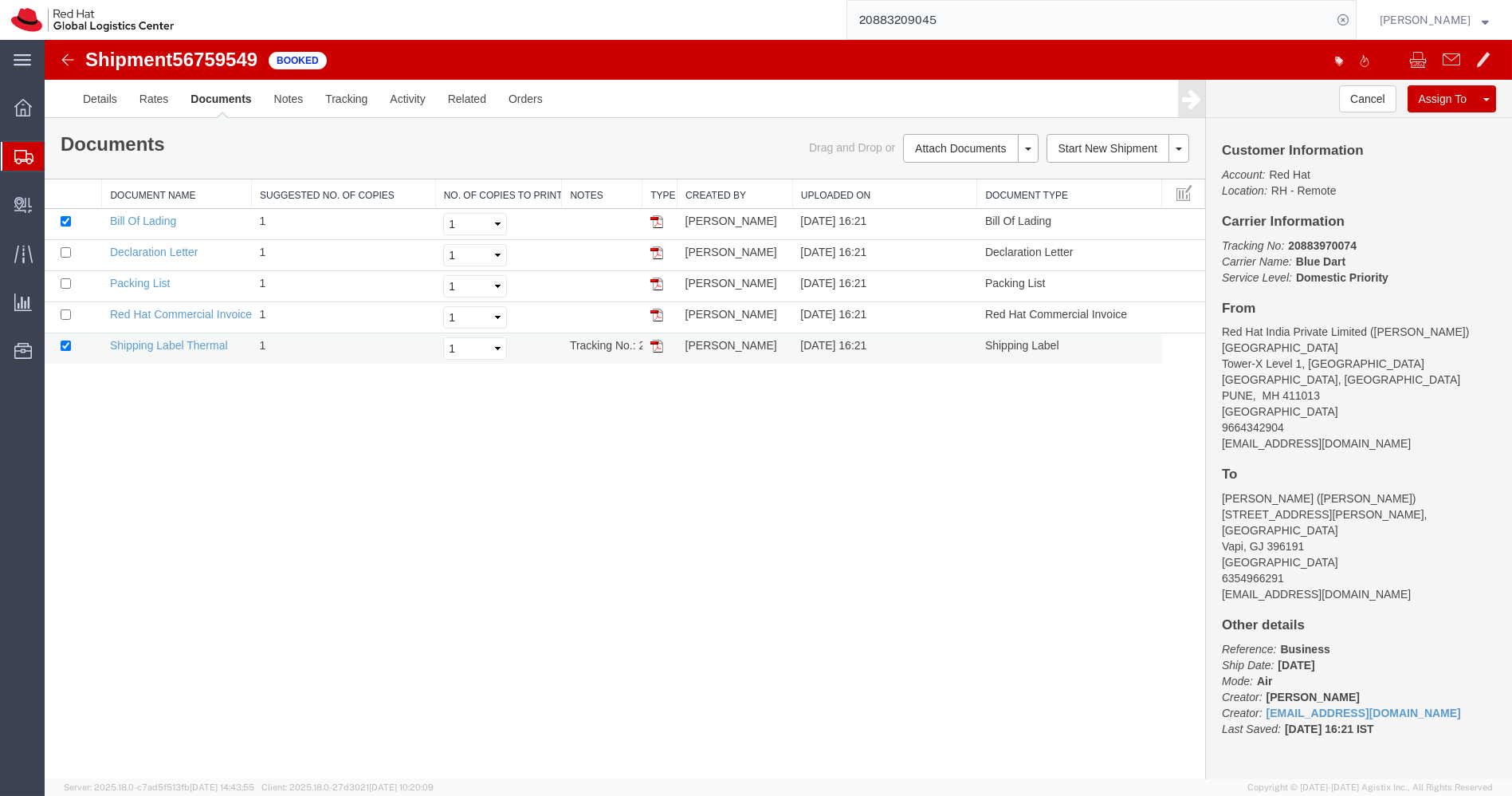
click at [658, 346] on img at bounding box center [657, 347] width 13 height 13
click at [49, 153] on span "Shipments" at bounding box center [50, 157] width 13 height 32
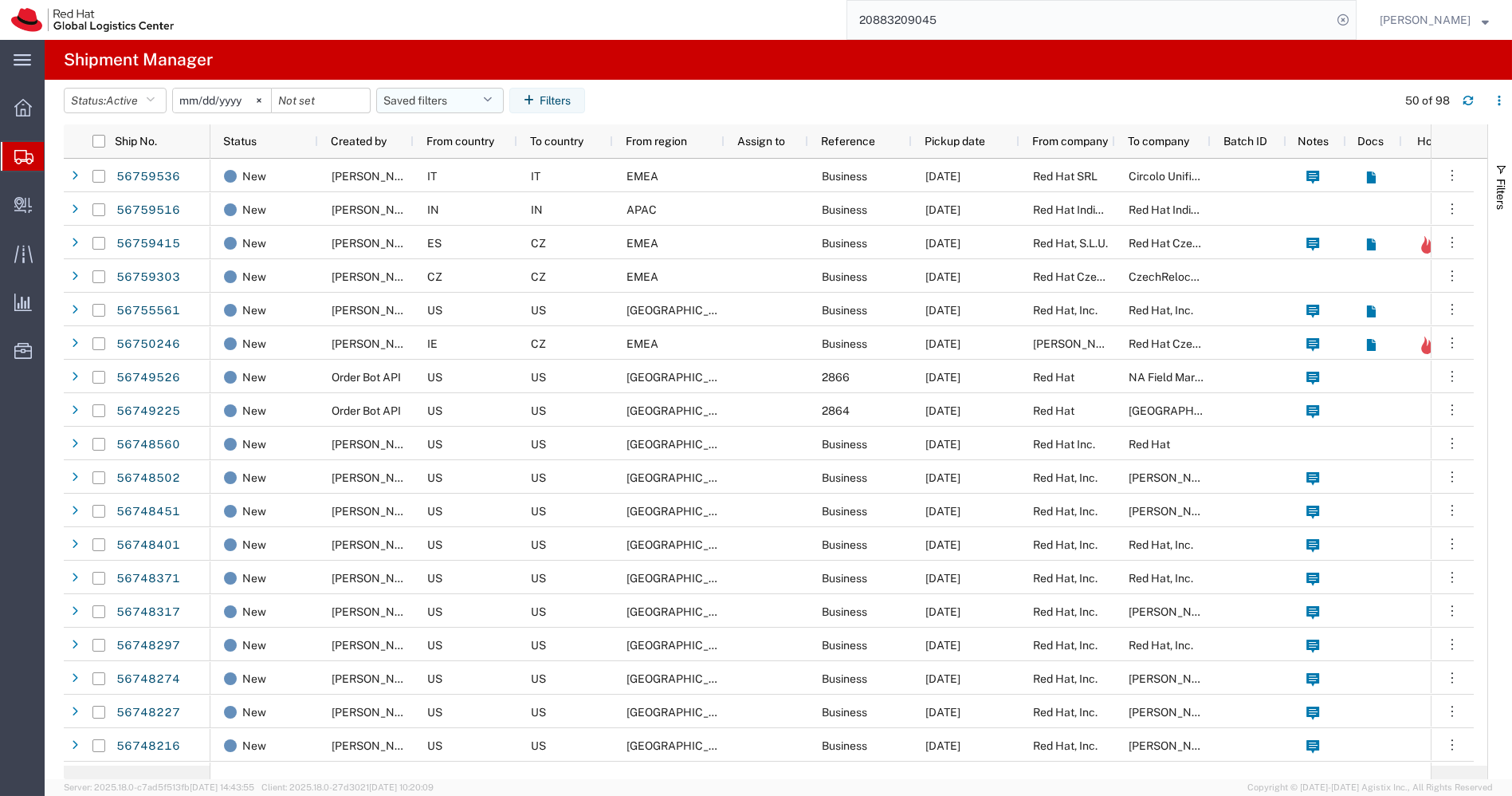
click at [492, 105] on icon "button" at bounding box center [487, 100] width 8 height 11
click at [492, 101] on icon "button" at bounding box center [487, 100] width 8 height 11
click at [435, 165] on span "APAC" at bounding box center [482, 170] width 209 height 29
type input "[DATE]"
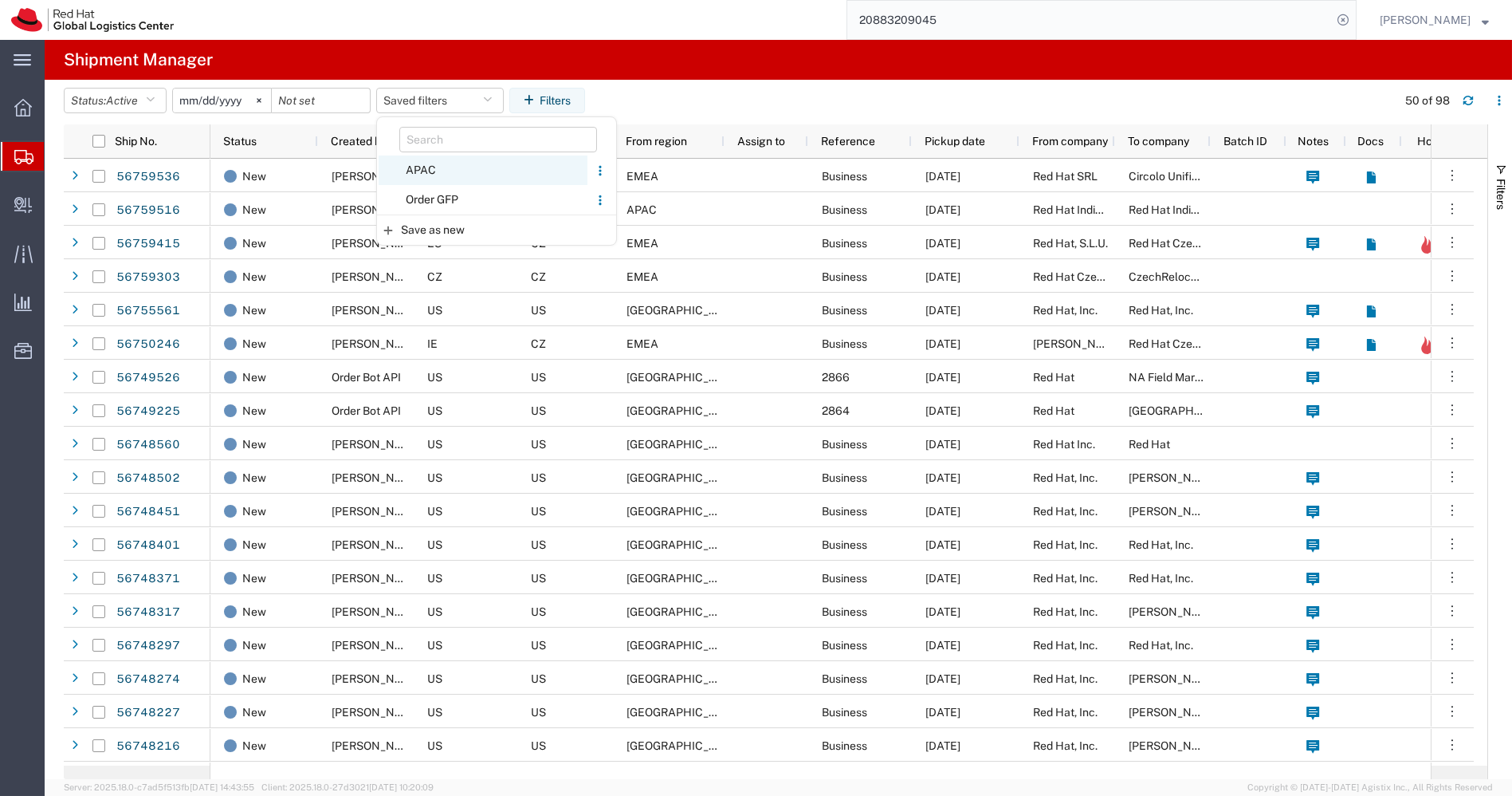
type input "[DATE]"
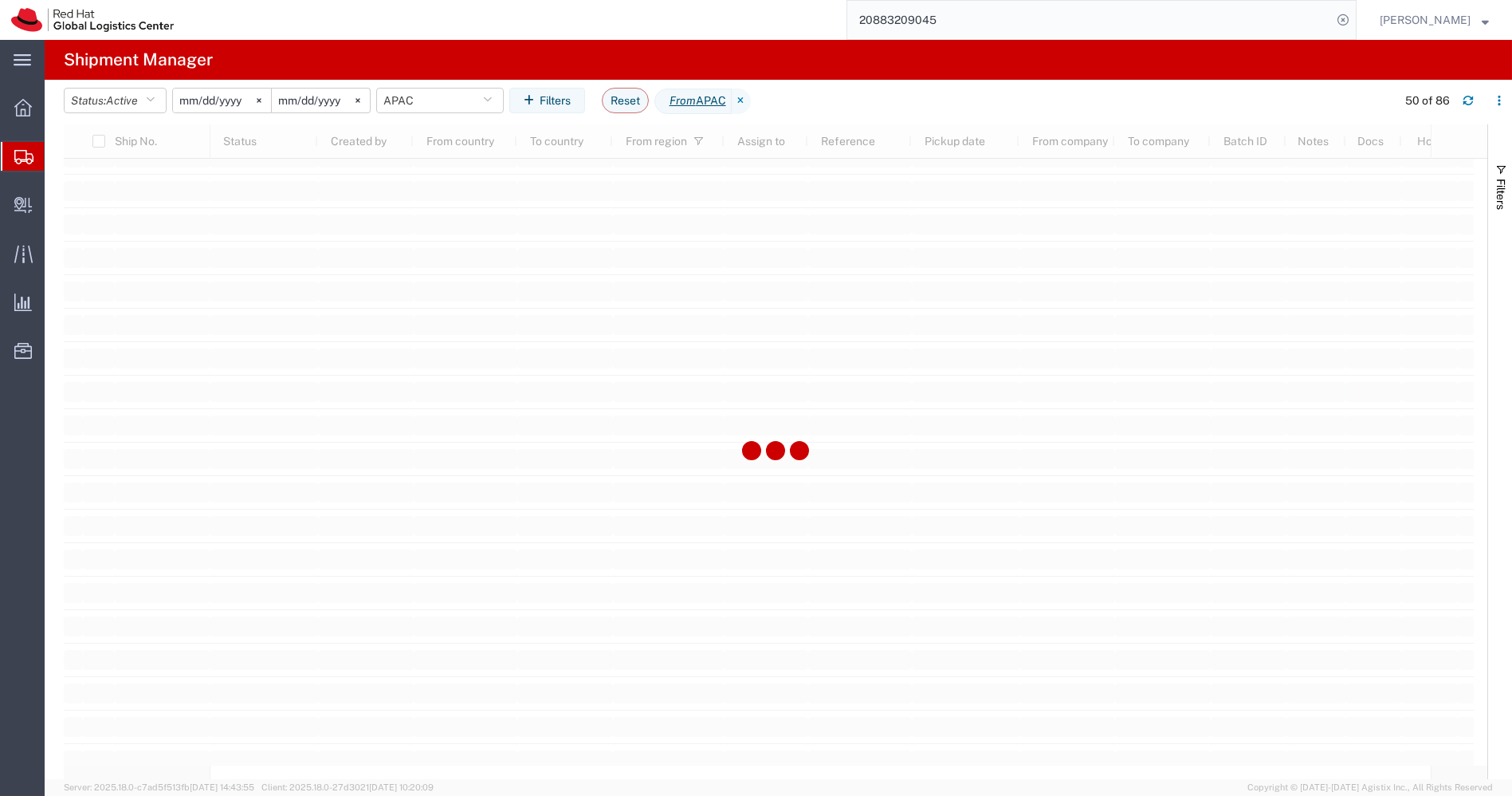
scroll to position [2273, 0]
